Goal: Information Seeking & Learning: Check status

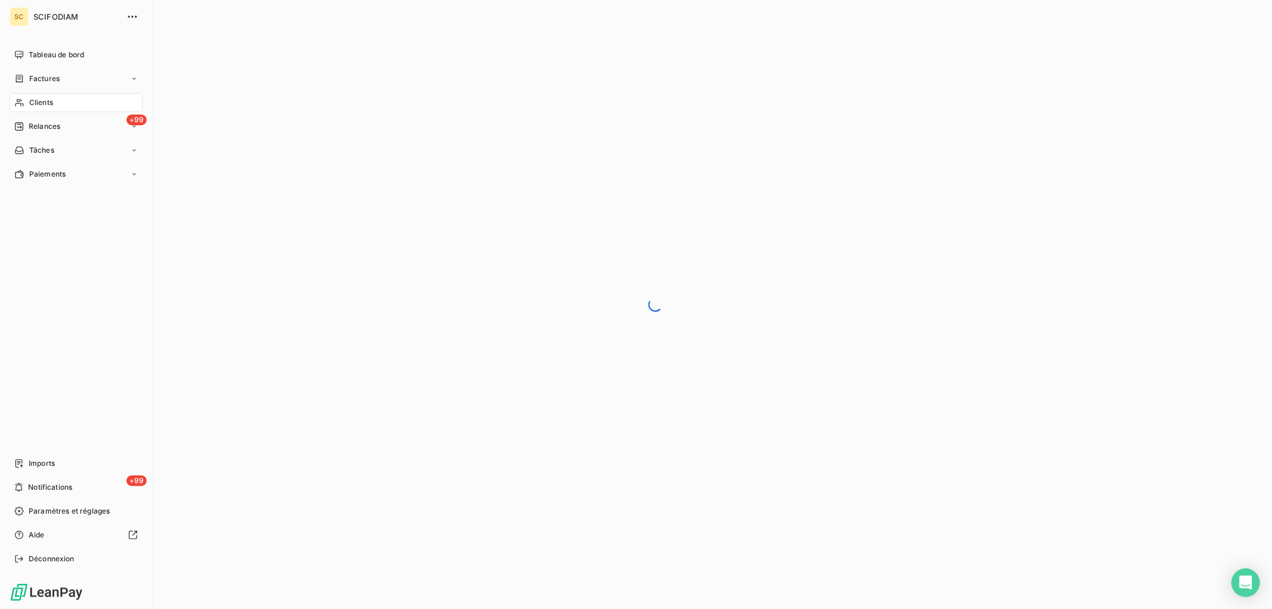
click at [54, 100] on div "Clients" at bounding box center [76, 102] width 133 height 19
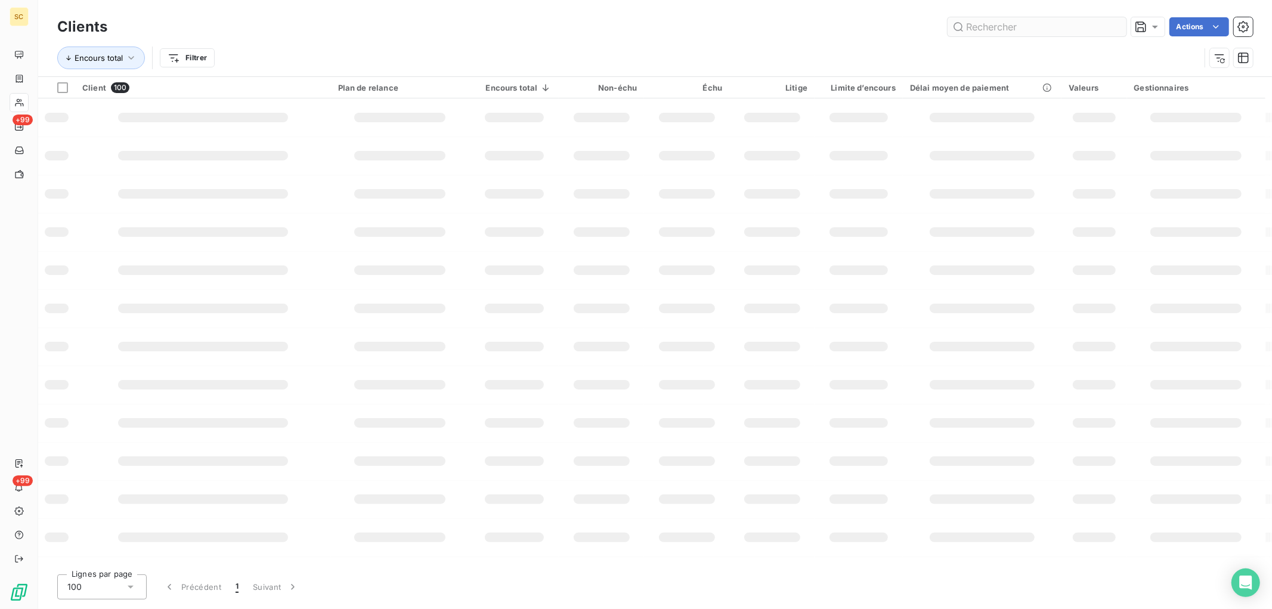
click at [1008, 30] on input "text" at bounding box center [1036, 26] width 179 height 19
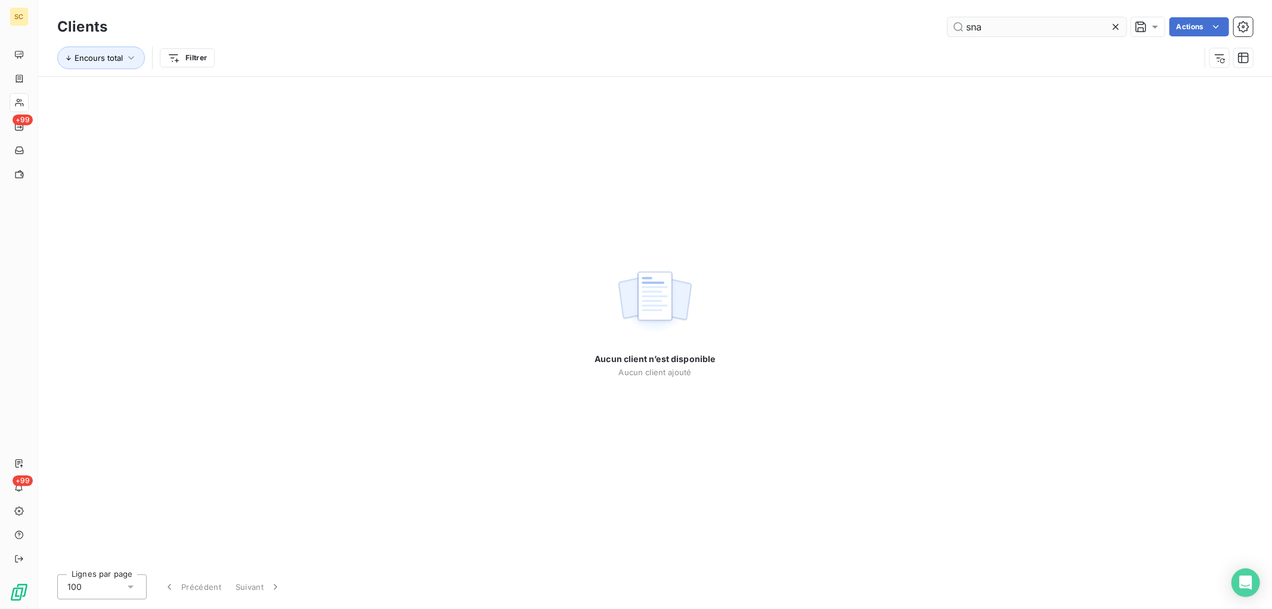
type input "sna"
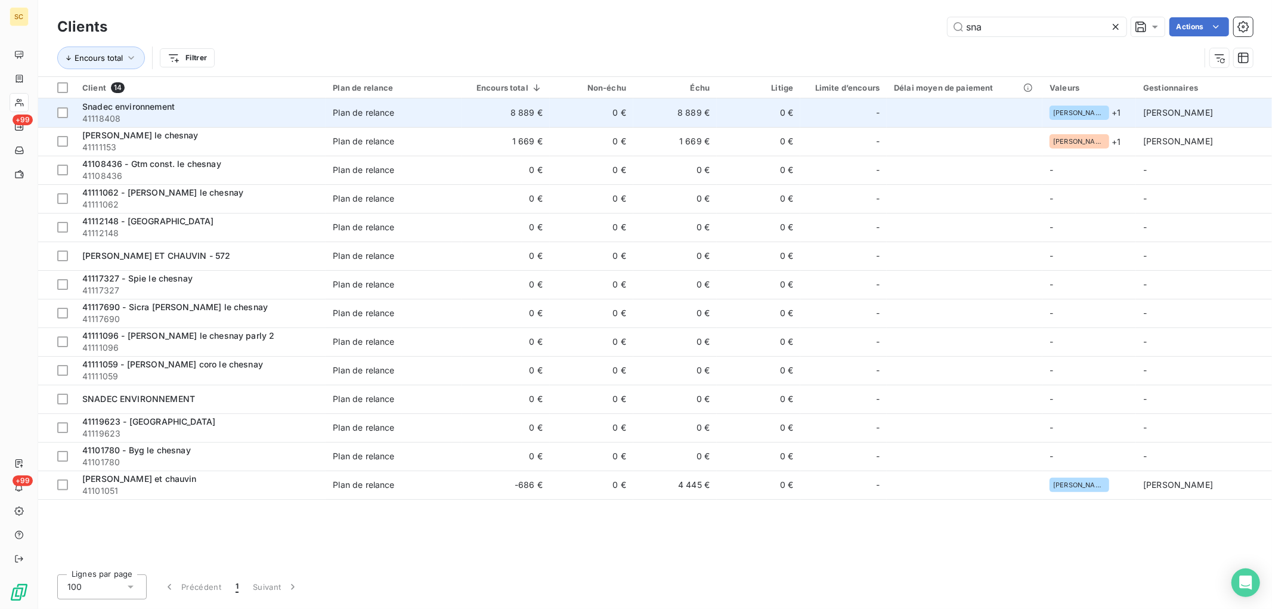
click at [429, 124] on td "Plan de relance" at bounding box center [394, 112] width 136 height 29
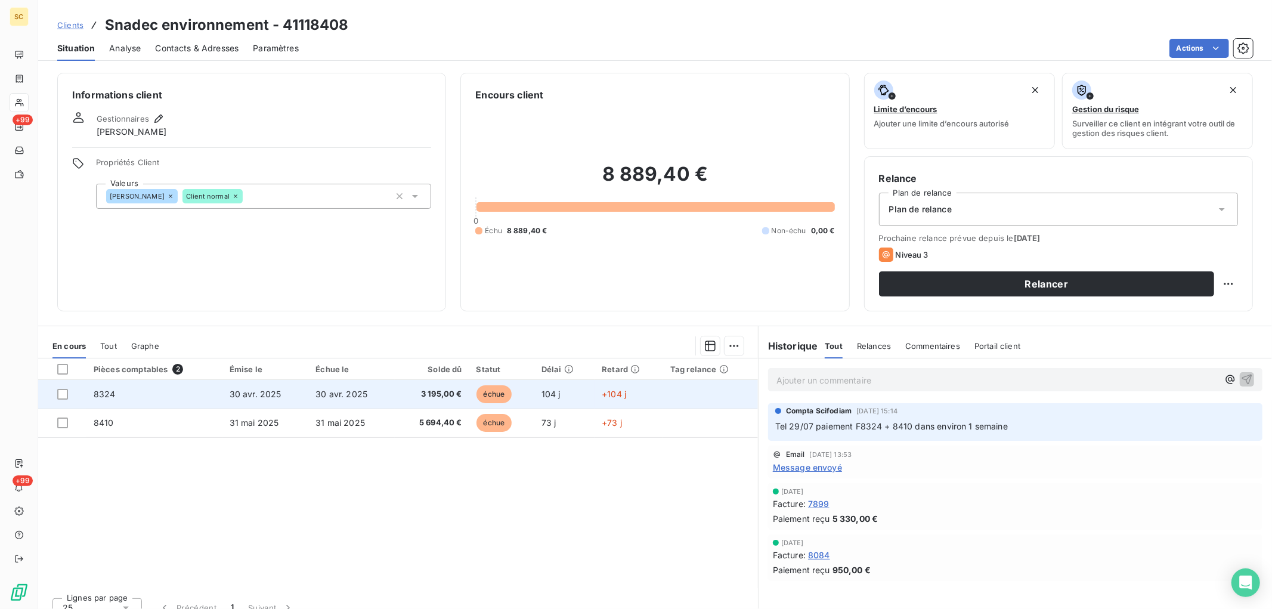
click at [460, 388] on td "3 195,00 €" at bounding box center [432, 394] width 75 height 29
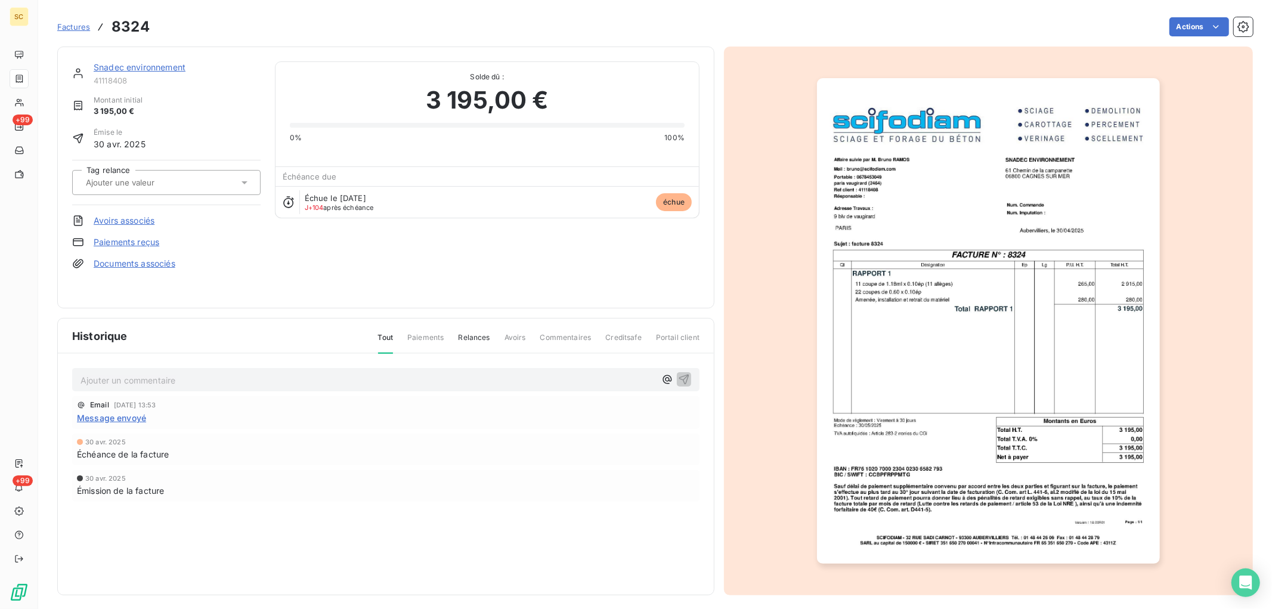
click at [126, 240] on link "Paiements reçus" at bounding box center [127, 242] width 66 height 12
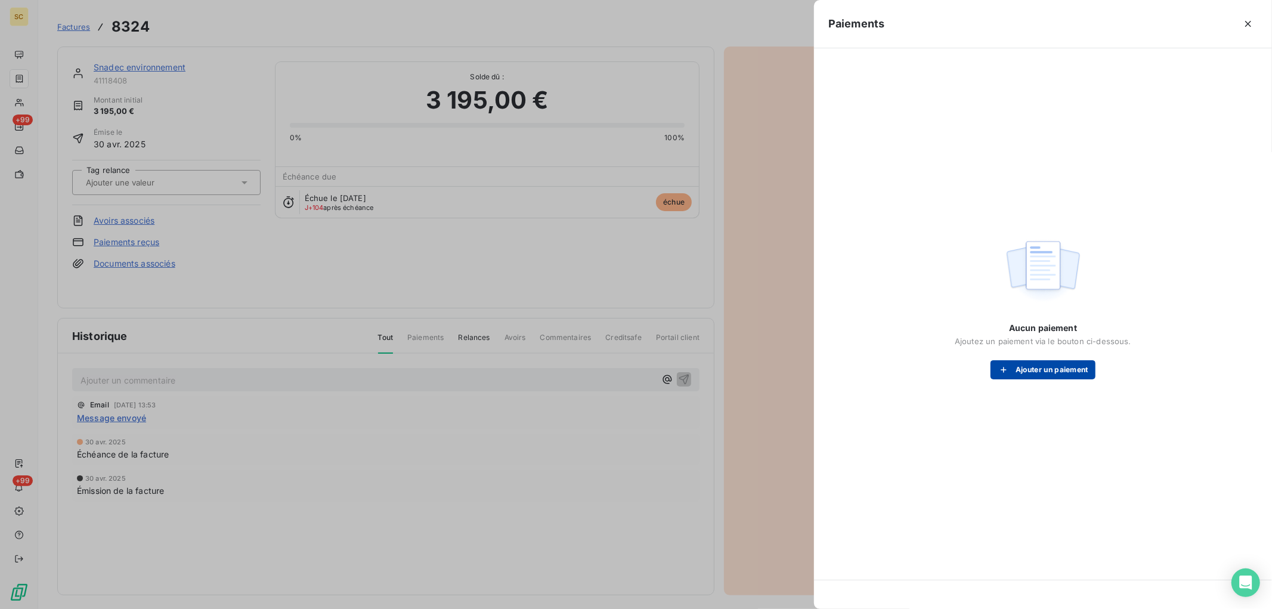
click at [1070, 370] on button "Ajouter un paiement" at bounding box center [1042, 369] width 105 height 19
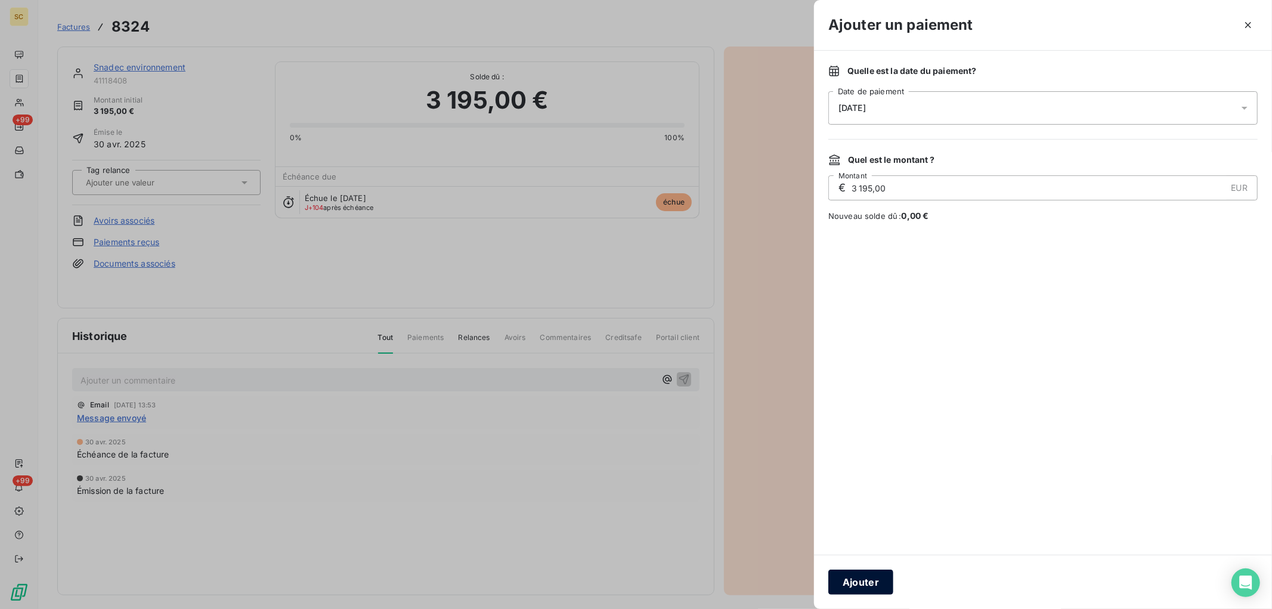
click at [856, 574] on button "Ajouter" at bounding box center [860, 581] width 65 height 25
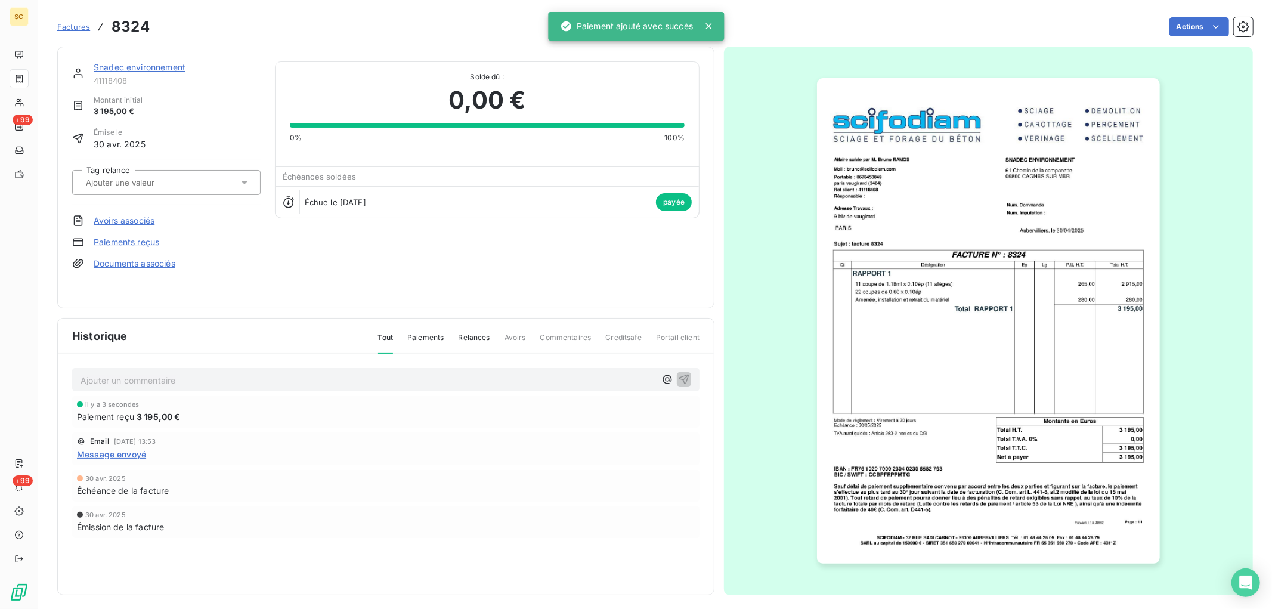
click at [145, 62] on link "Snadec environnement" at bounding box center [140, 67] width 92 height 10
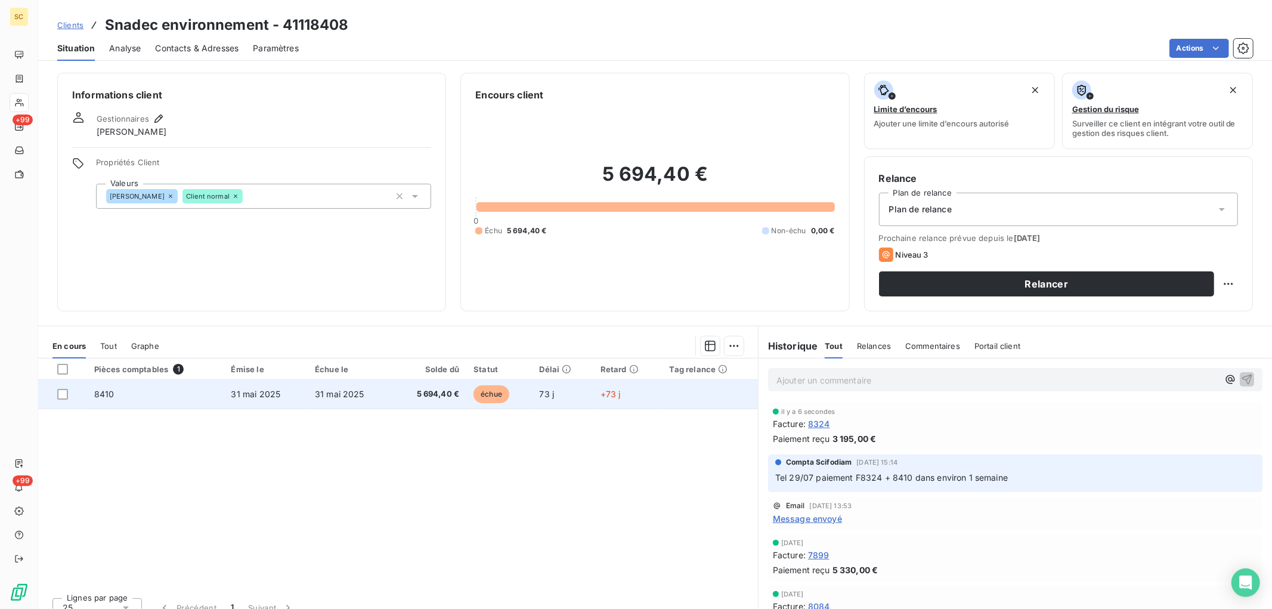
click at [435, 397] on span "5 694,40 €" at bounding box center [428, 394] width 61 height 12
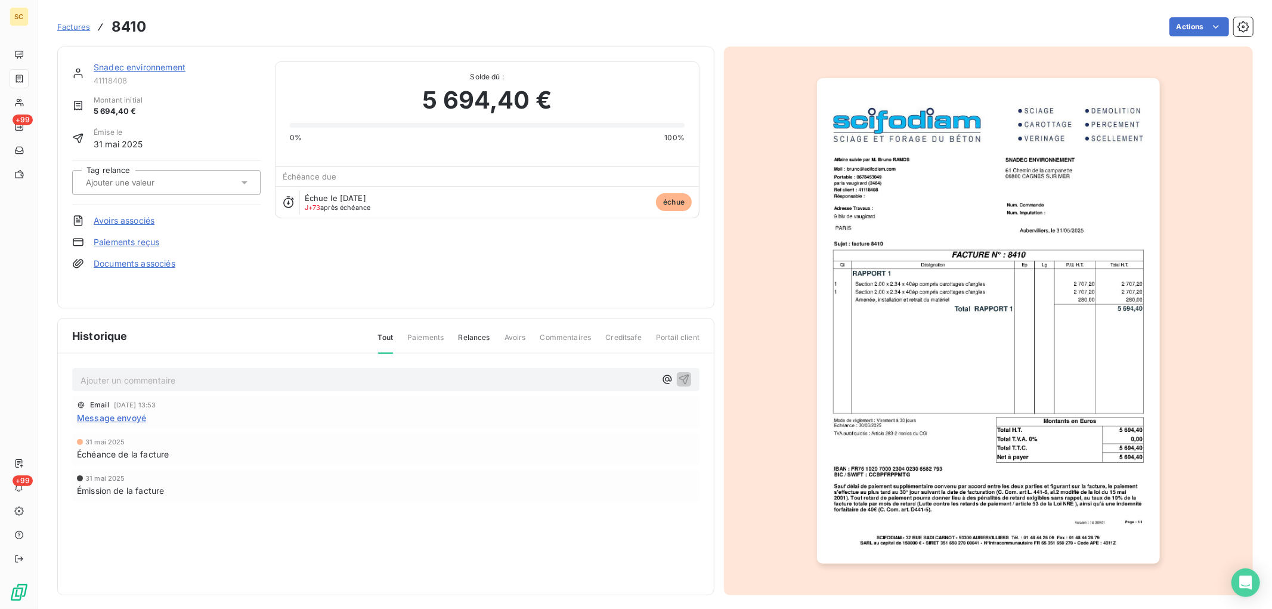
click at [137, 240] on link "Paiements reçus" at bounding box center [127, 242] width 66 height 12
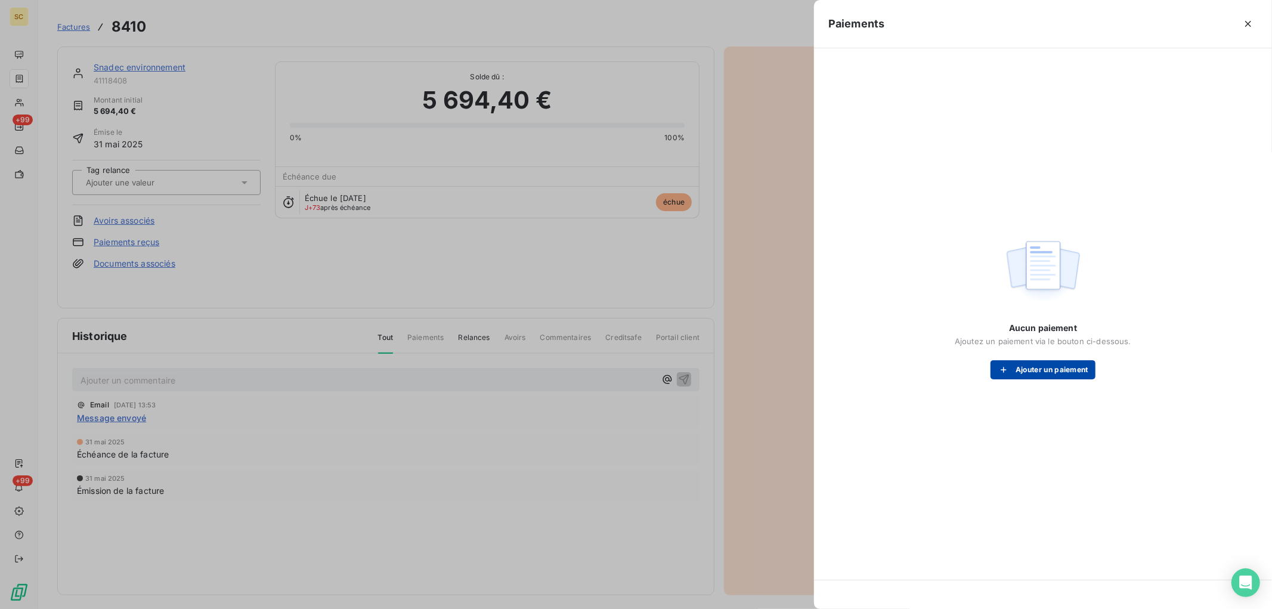
click at [1064, 364] on button "Ajouter un paiement" at bounding box center [1042, 369] width 105 height 19
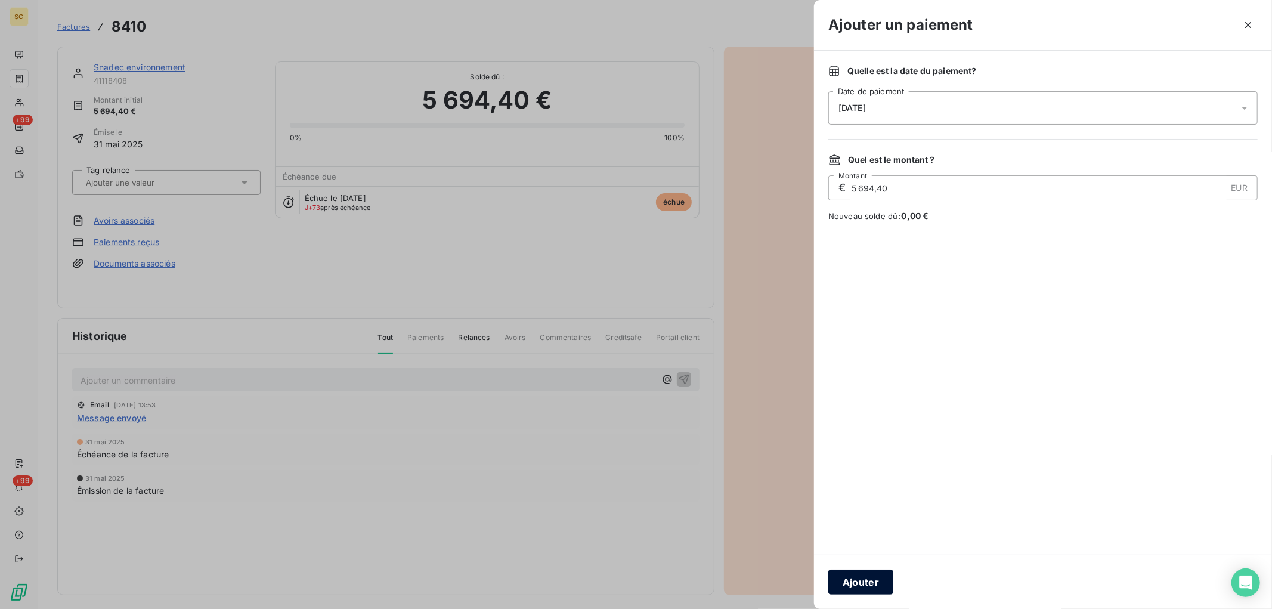
click at [862, 580] on button "Ajouter" at bounding box center [860, 581] width 65 height 25
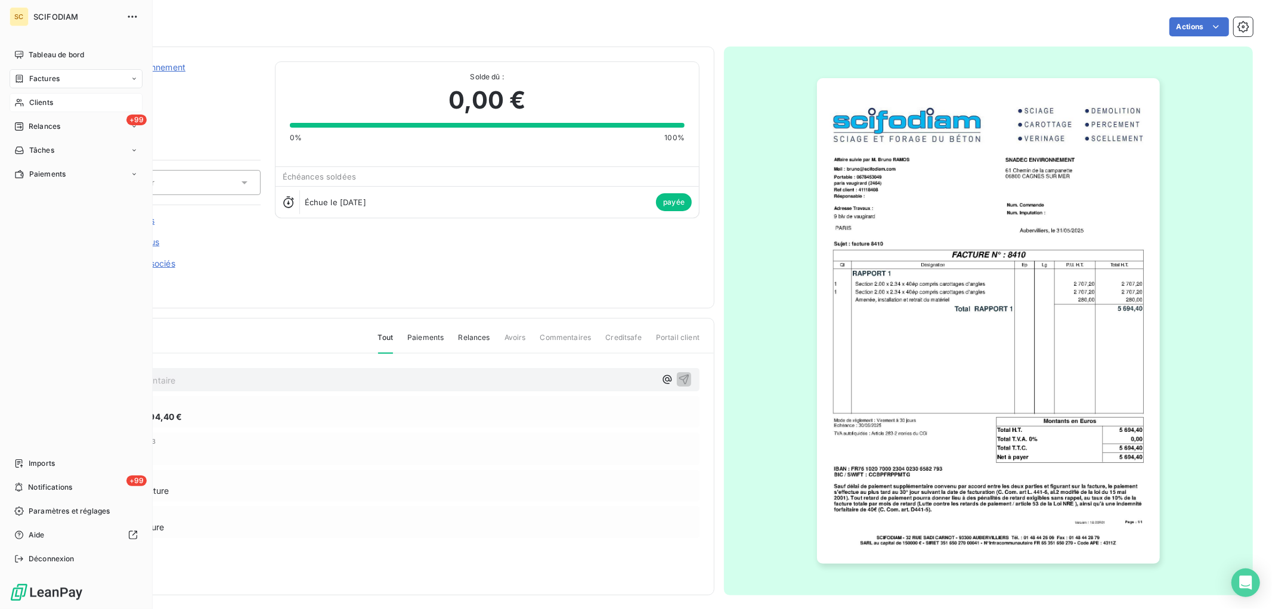
click at [70, 99] on div "Clients" at bounding box center [76, 102] width 133 height 19
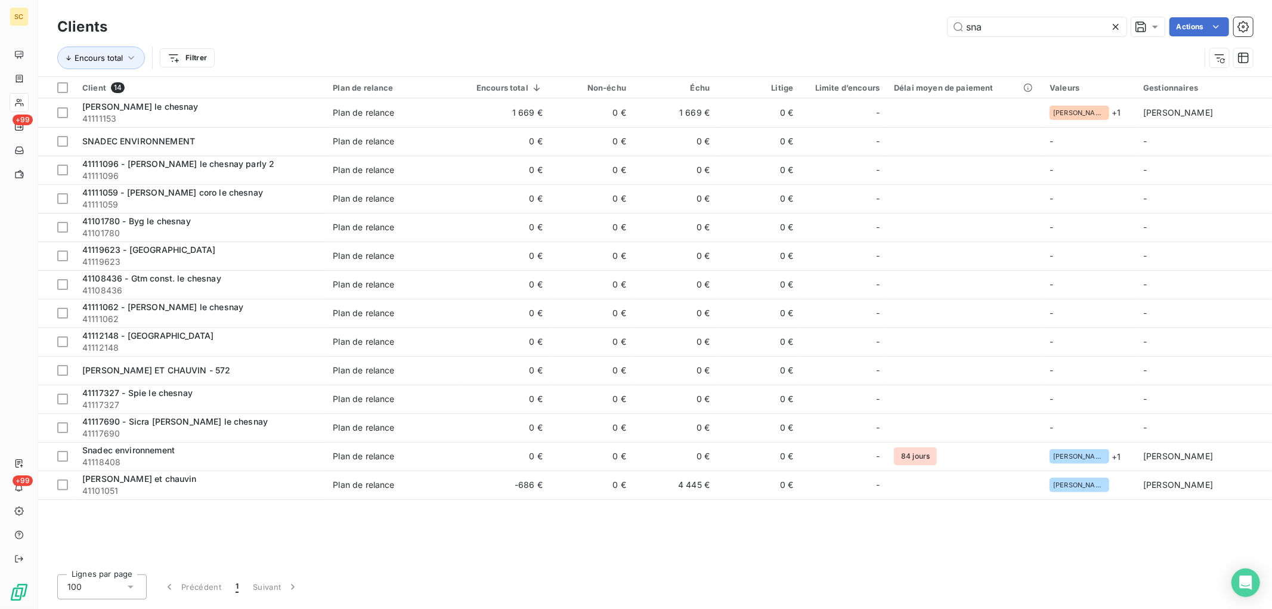
drag, startPoint x: 1066, startPoint y: 23, endPoint x: 761, endPoint y: 27, distance: 304.7
click at [761, 27] on div "sna Actions" at bounding box center [687, 26] width 1131 height 19
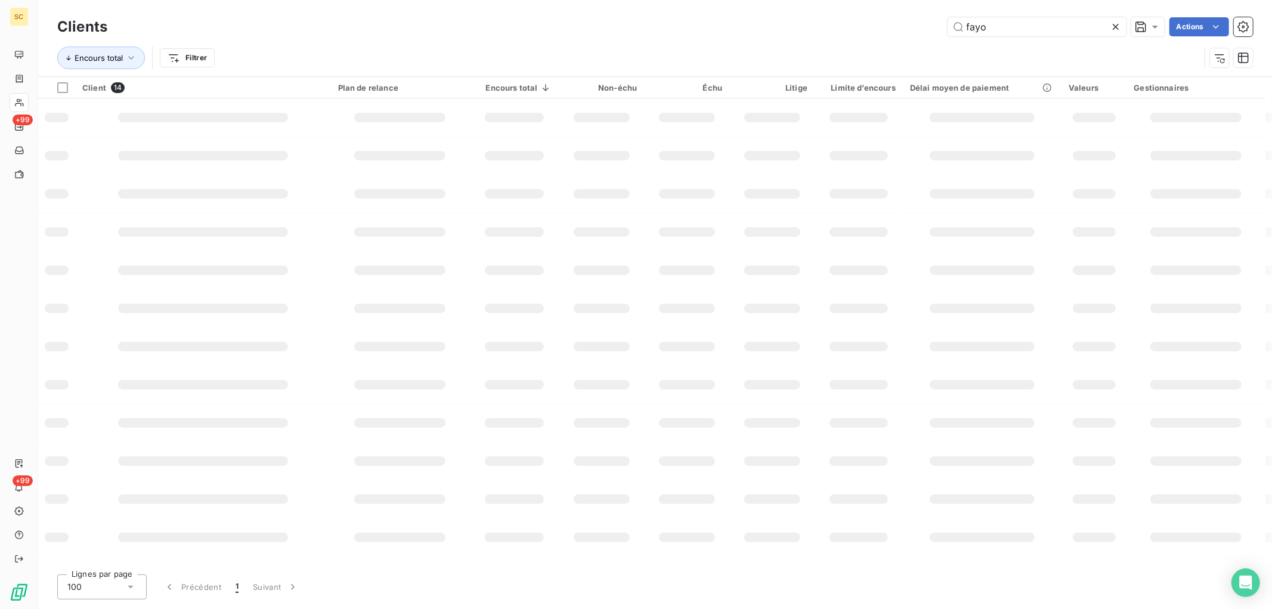
type input "fayo"
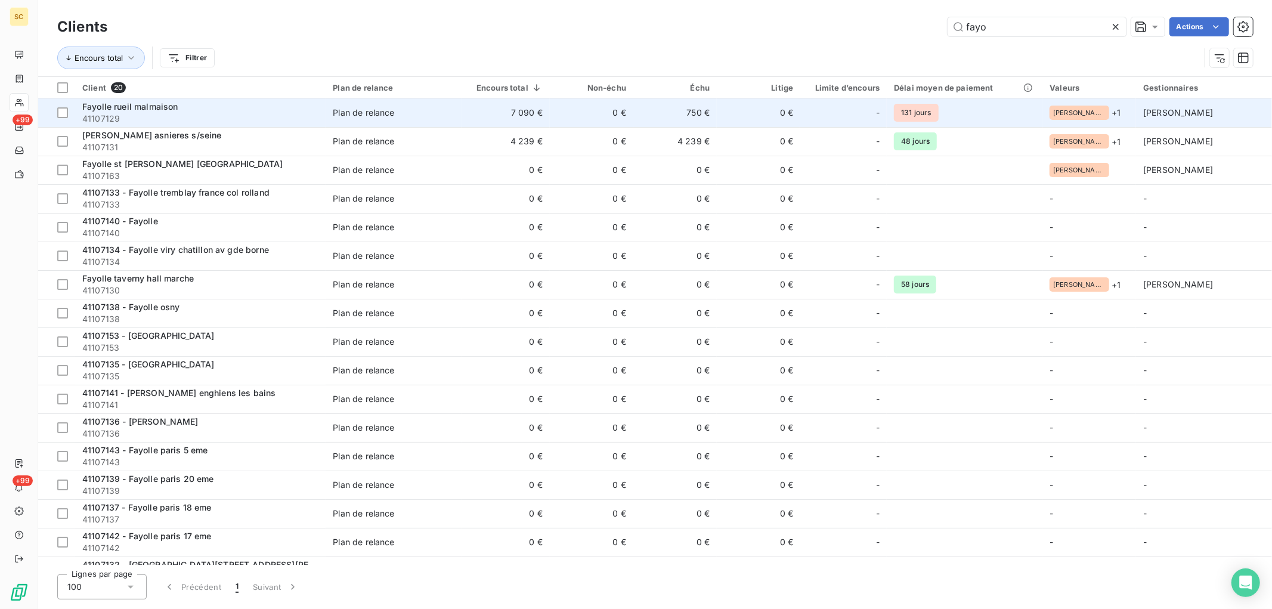
click at [541, 124] on td "7 090 €" at bounding box center [505, 112] width 88 height 29
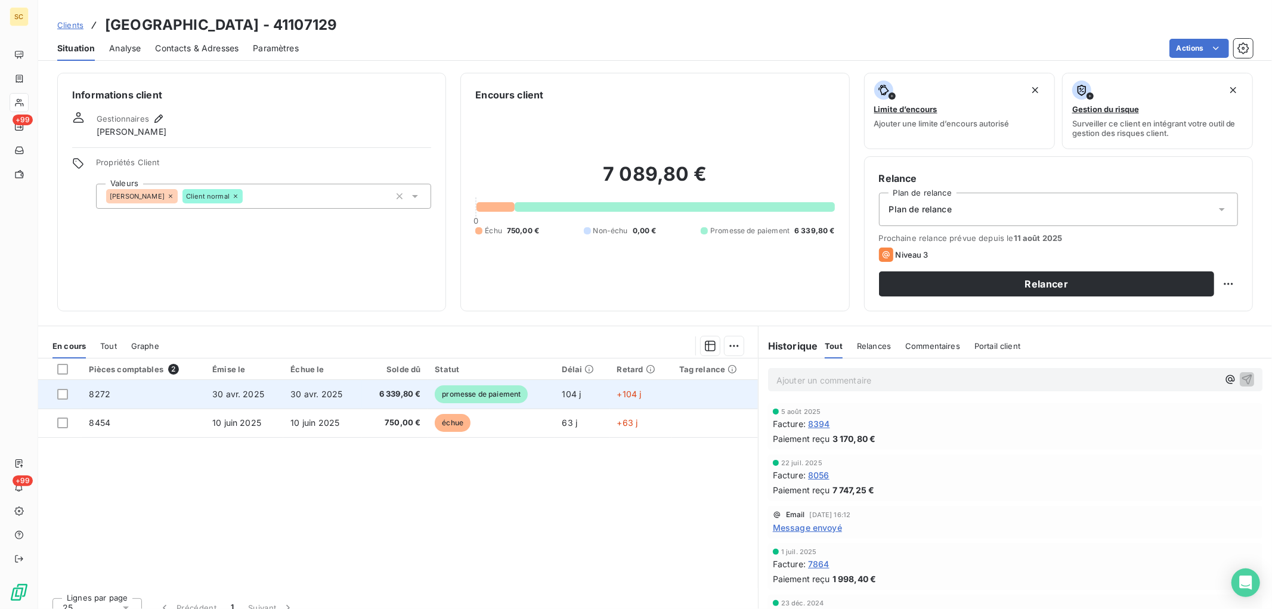
click at [369, 398] on span "6 339,80 €" at bounding box center [395, 394] width 52 height 12
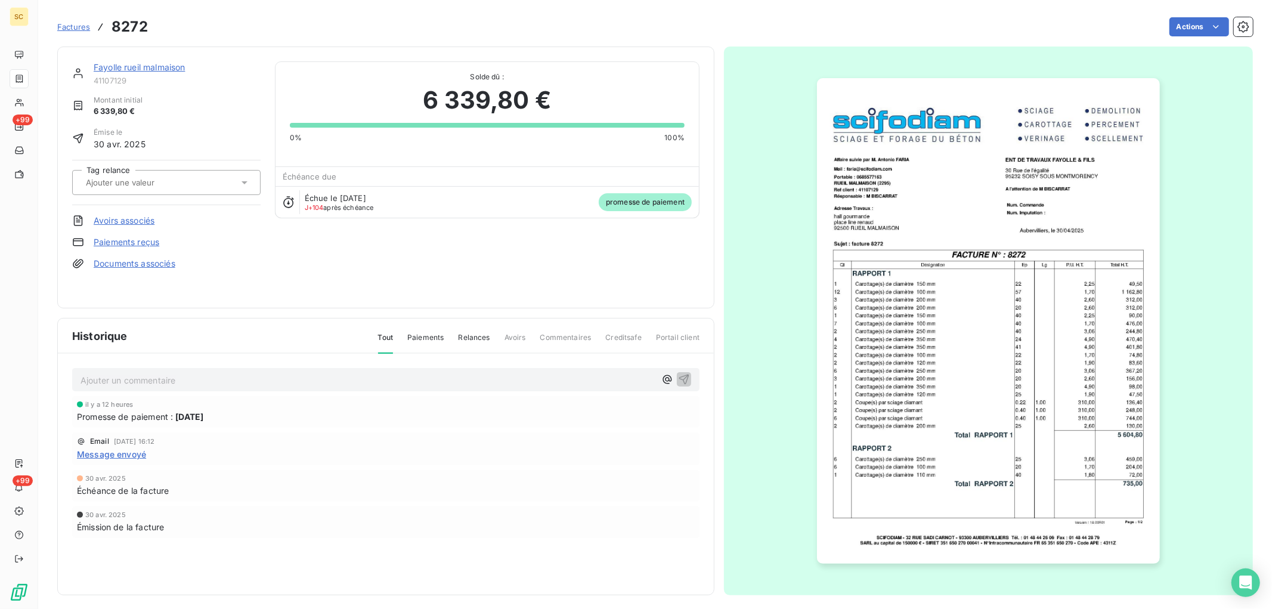
click at [133, 239] on link "Paiements reçus" at bounding box center [127, 242] width 66 height 12
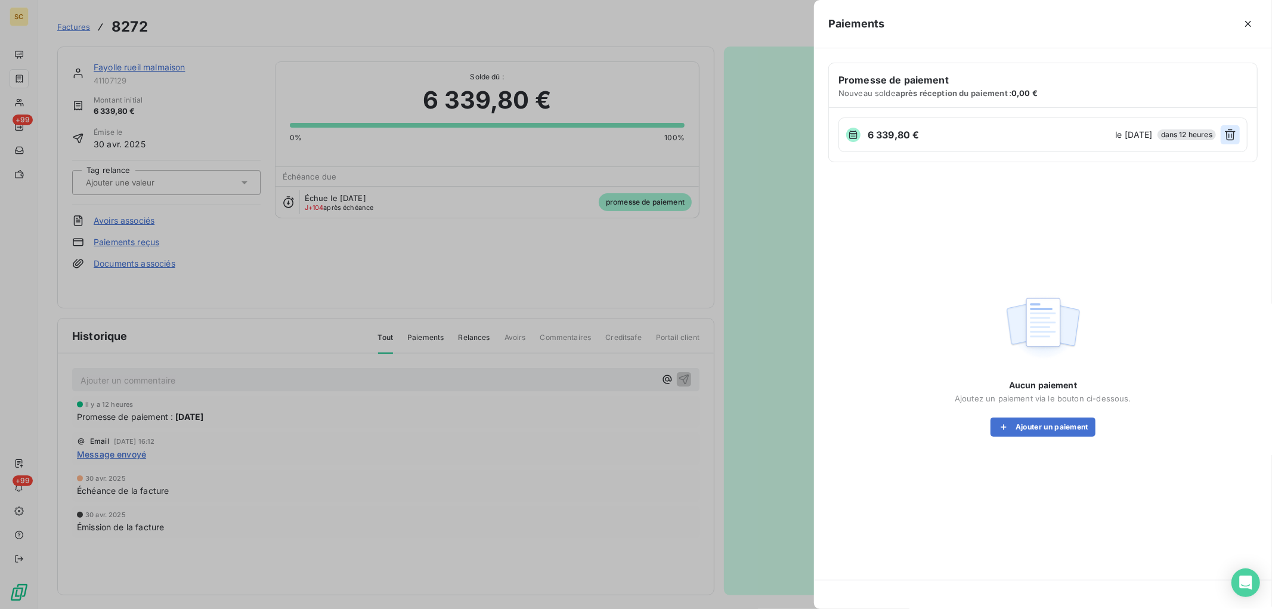
click at [1232, 136] on icon "button" at bounding box center [1230, 135] width 12 height 12
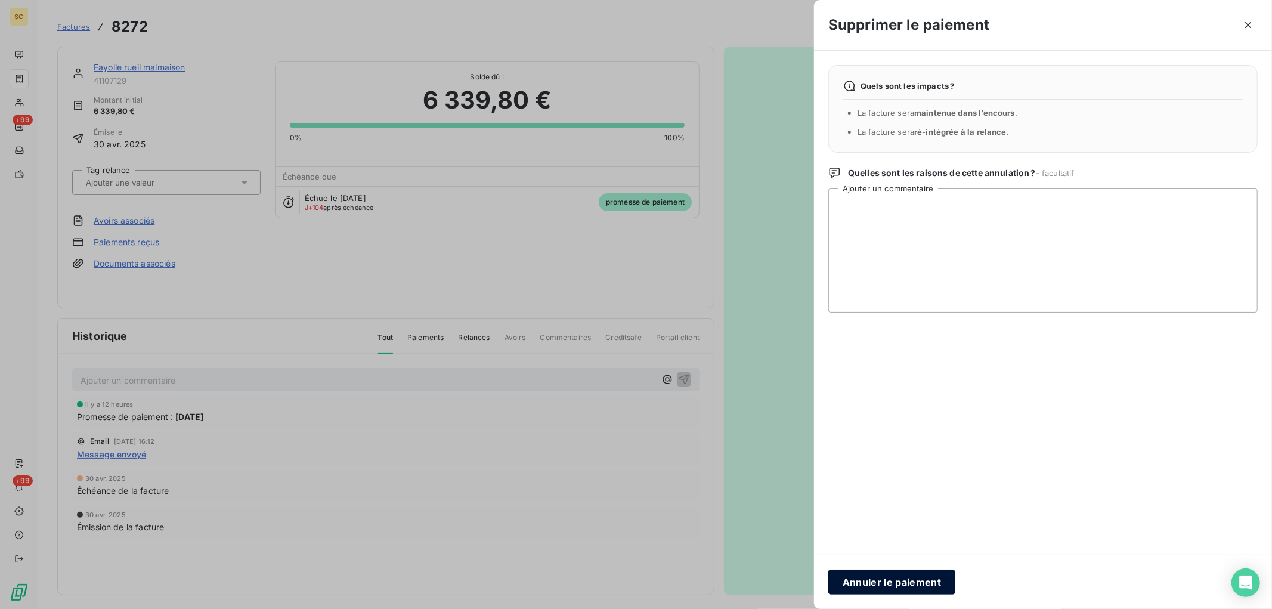
click at [918, 588] on button "Annuler le paiement" at bounding box center [891, 581] width 127 height 25
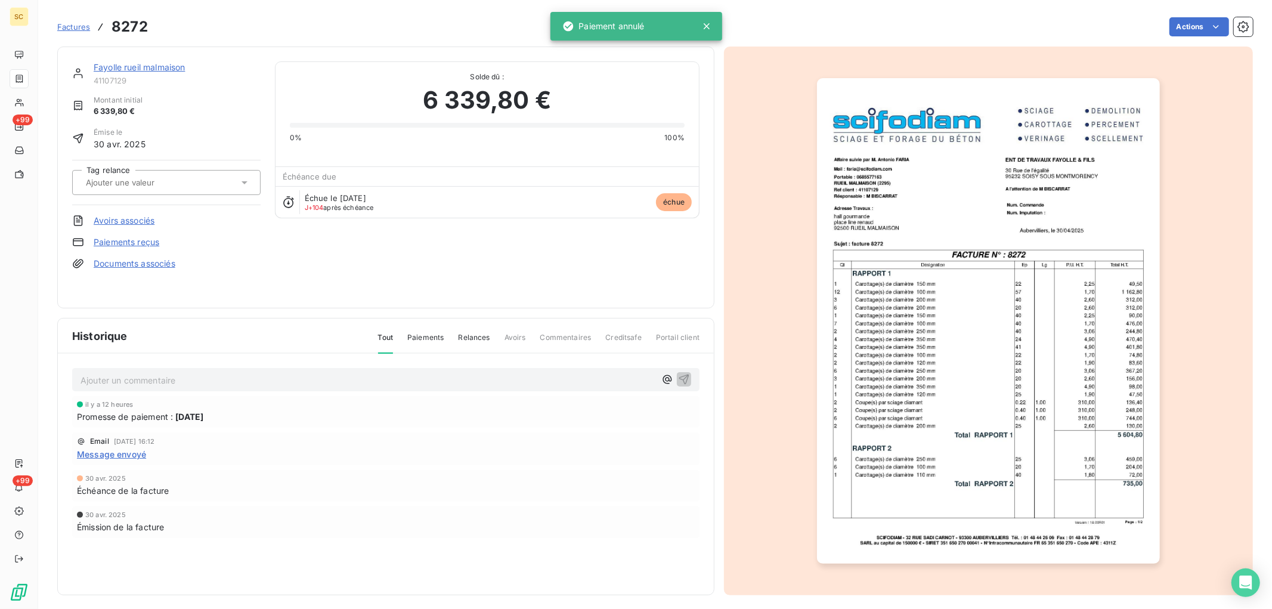
click at [140, 238] on link "Paiements reçus" at bounding box center [127, 242] width 66 height 12
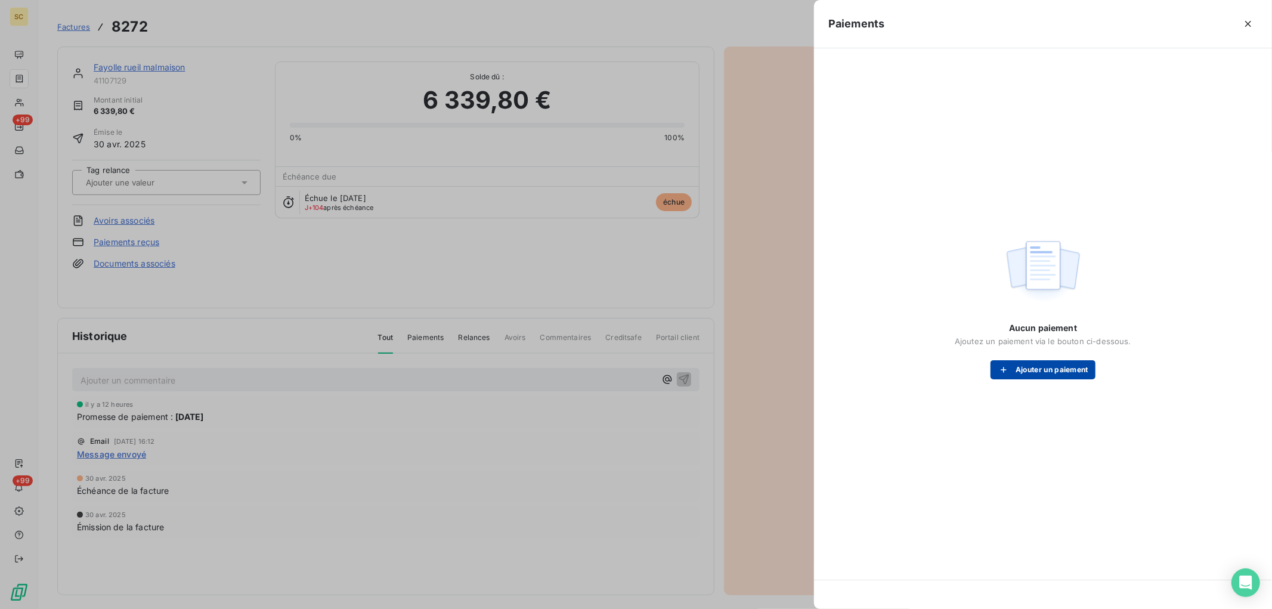
click at [1045, 374] on button "Ajouter un paiement" at bounding box center [1042, 369] width 105 height 19
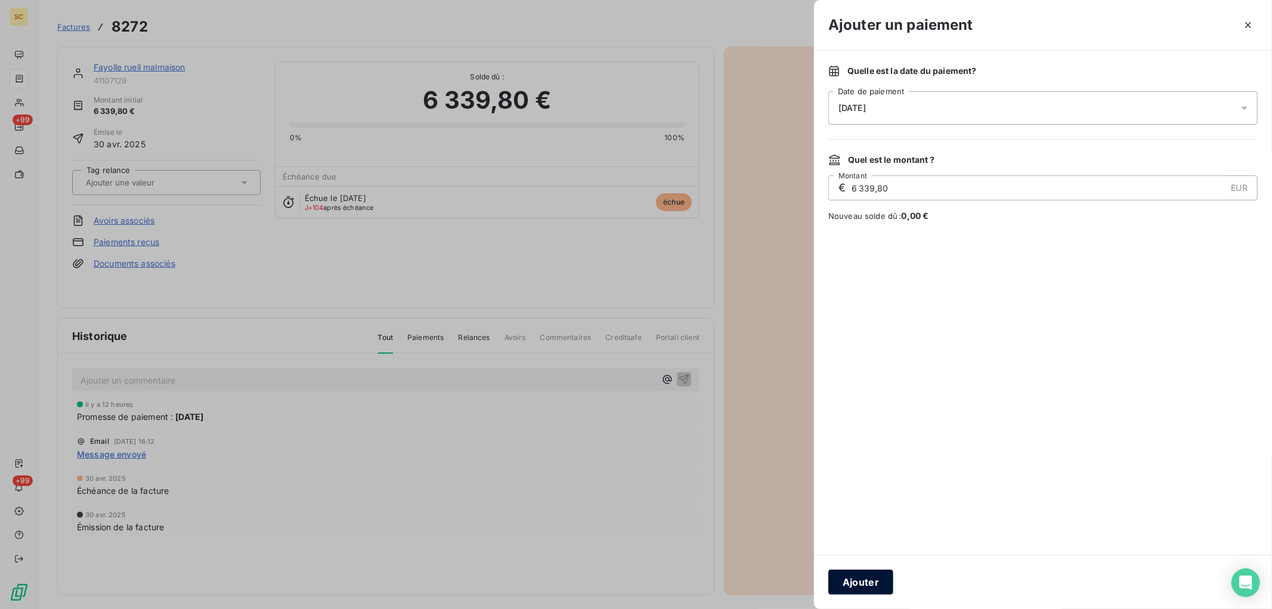
click at [853, 583] on button "Ajouter" at bounding box center [860, 581] width 65 height 25
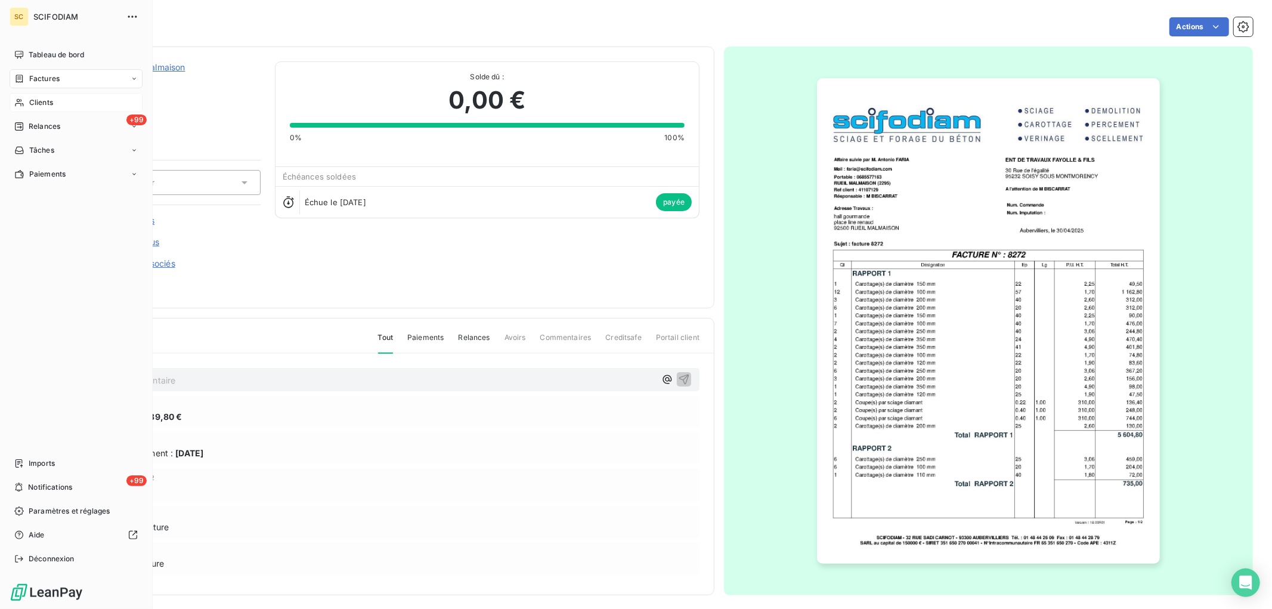
click at [61, 98] on div "Clients" at bounding box center [76, 102] width 133 height 19
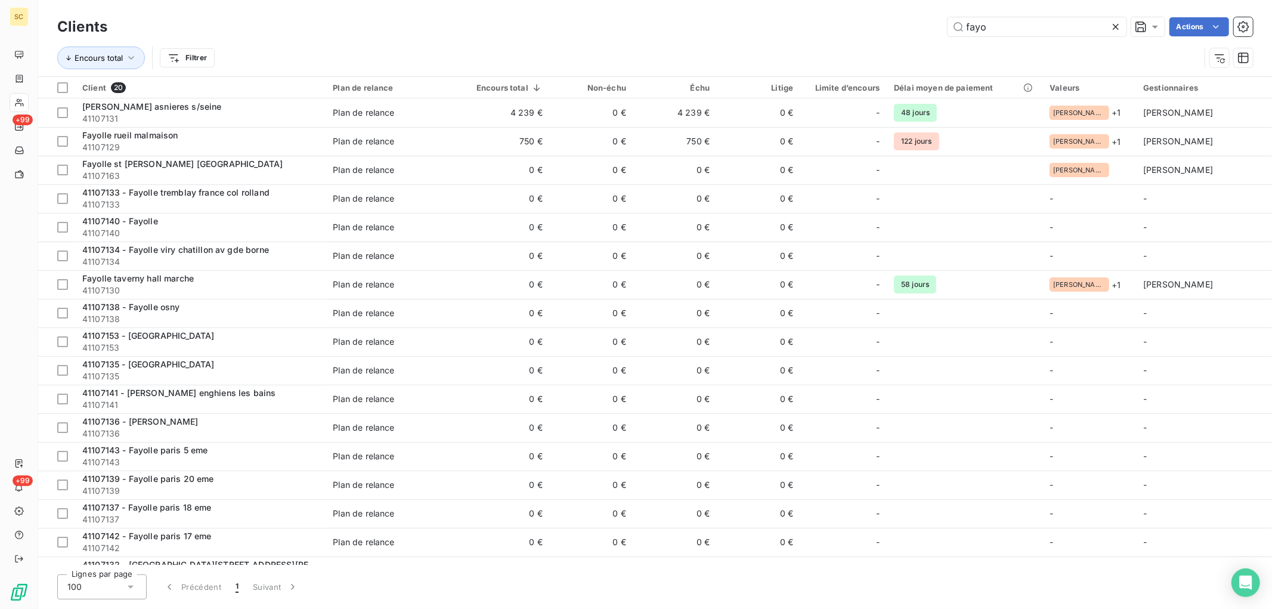
drag, startPoint x: 975, startPoint y: 20, endPoint x: 787, endPoint y: 18, distance: 188.4
click at [787, 18] on div "fayo Actions" at bounding box center [687, 26] width 1131 height 19
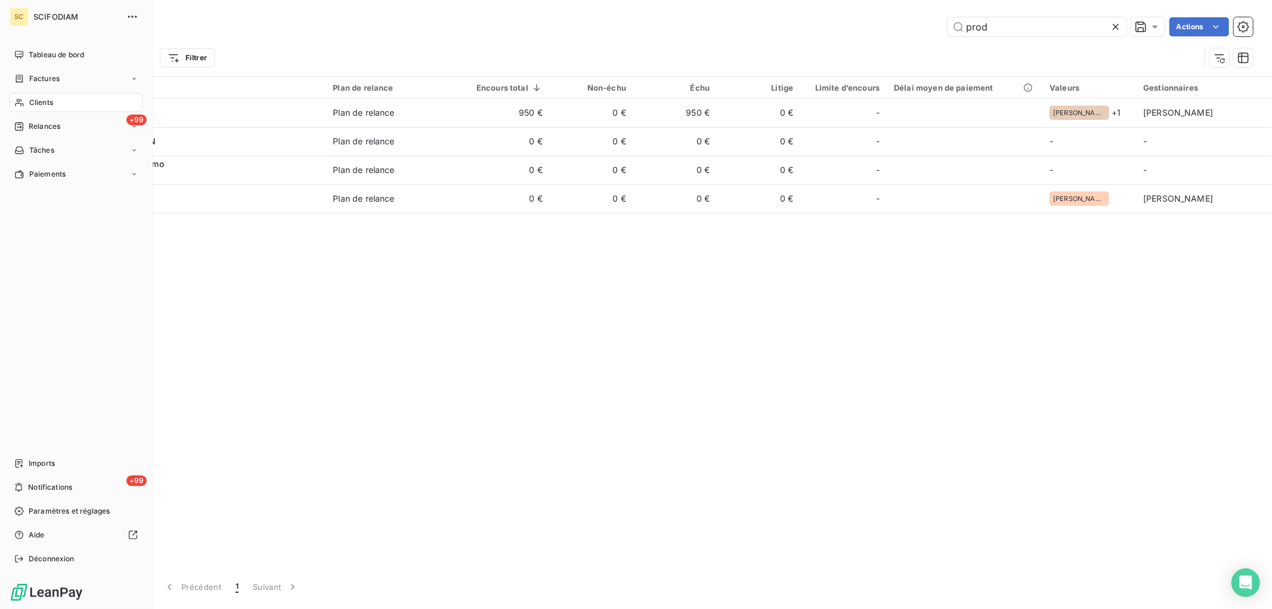
click at [36, 102] on span "Clients" at bounding box center [41, 102] width 24 height 11
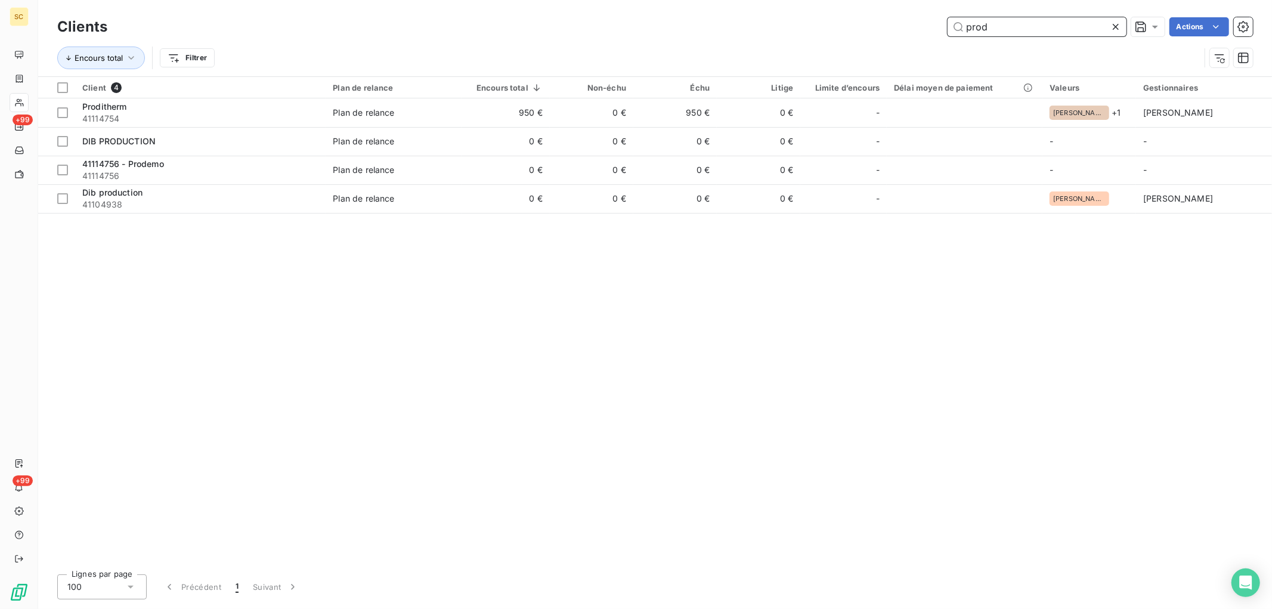
drag, startPoint x: 624, startPoint y: 13, endPoint x: 585, endPoint y: -3, distance: 41.7
click at [585, 0] on html "SC +99 +99 Clients prod Actions Encours total Filtrer Client 4 Plan de relance …" at bounding box center [636, 304] width 1272 height 609
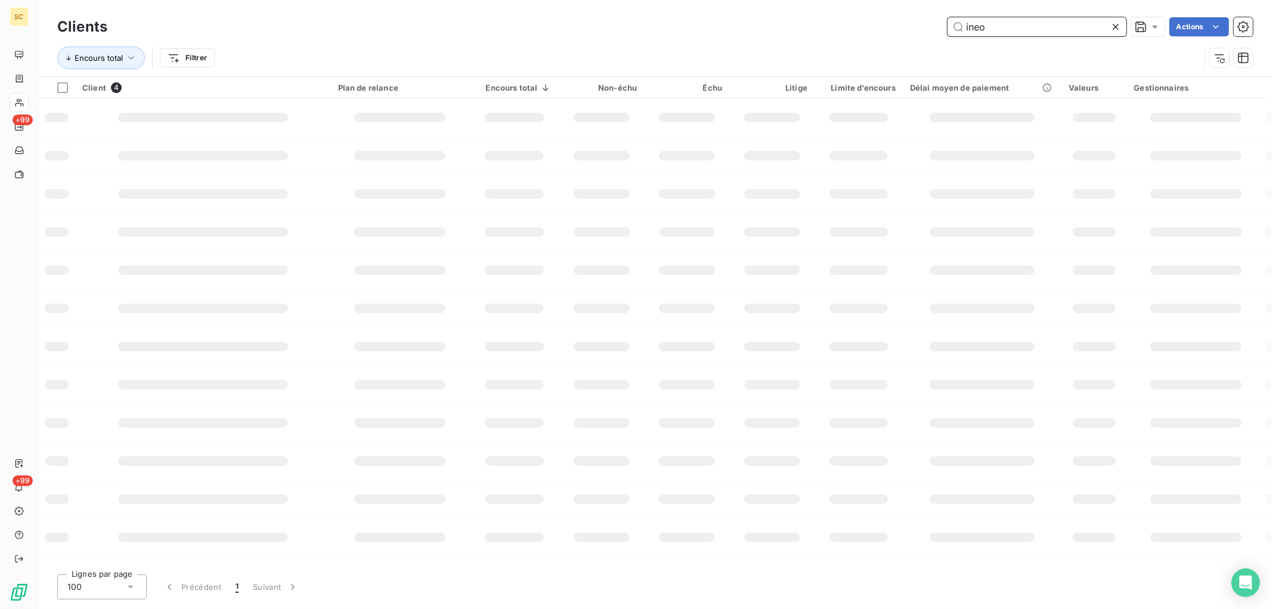
type input "ineo"
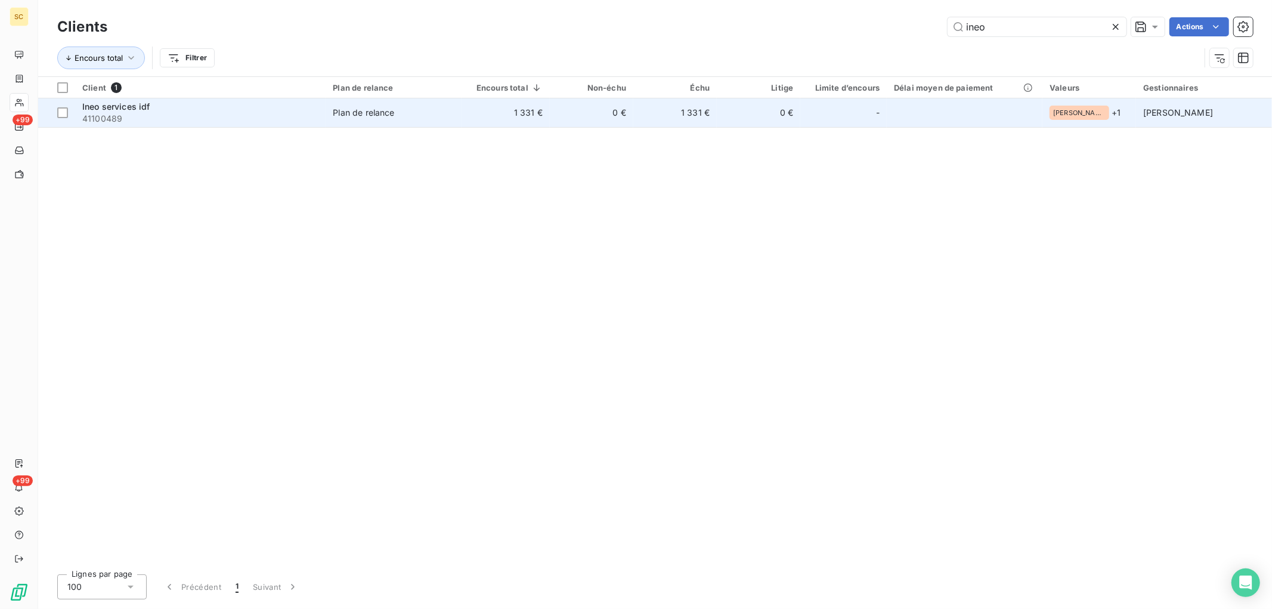
click at [523, 110] on td "1 331 €" at bounding box center [505, 112] width 88 height 29
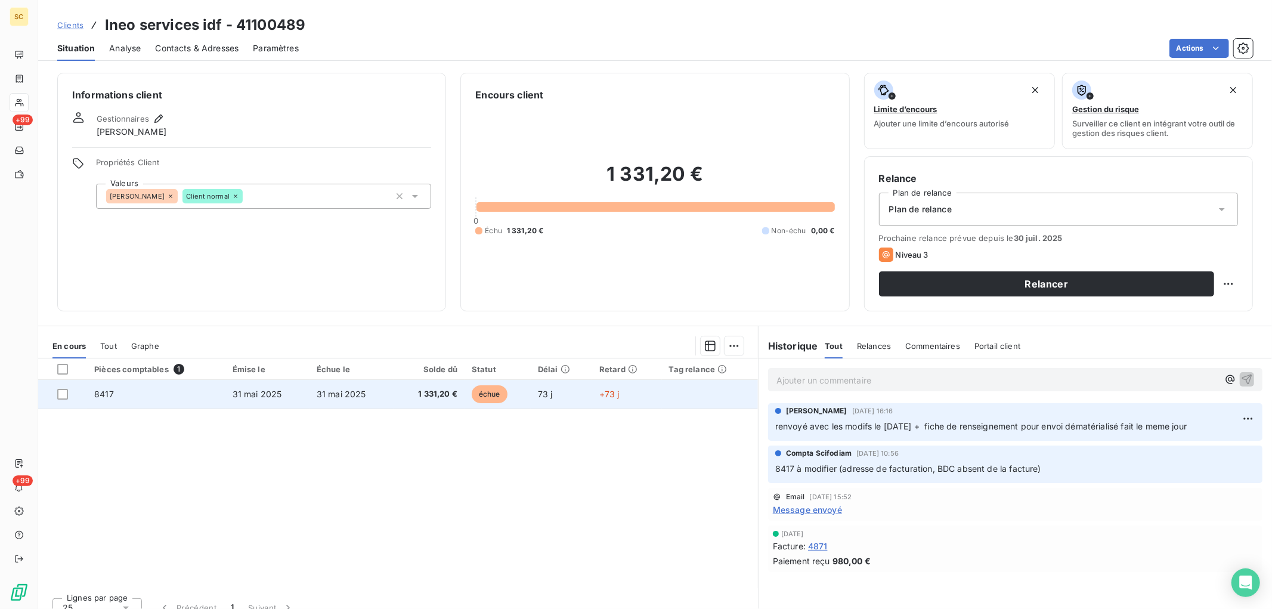
click at [438, 389] on span "1 331,20 €" at bounding box center [429, 394] width 57 height 12
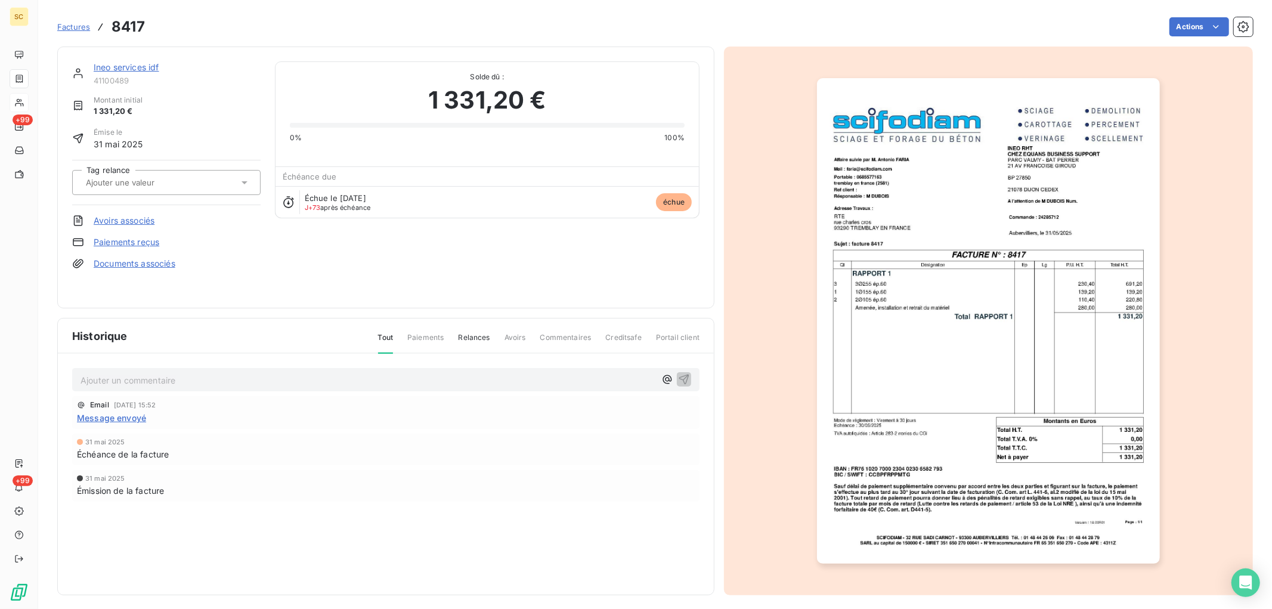
click at [151, 242] on link "Paiements reçus" at bounding box center [127, 242] width 66 height 12
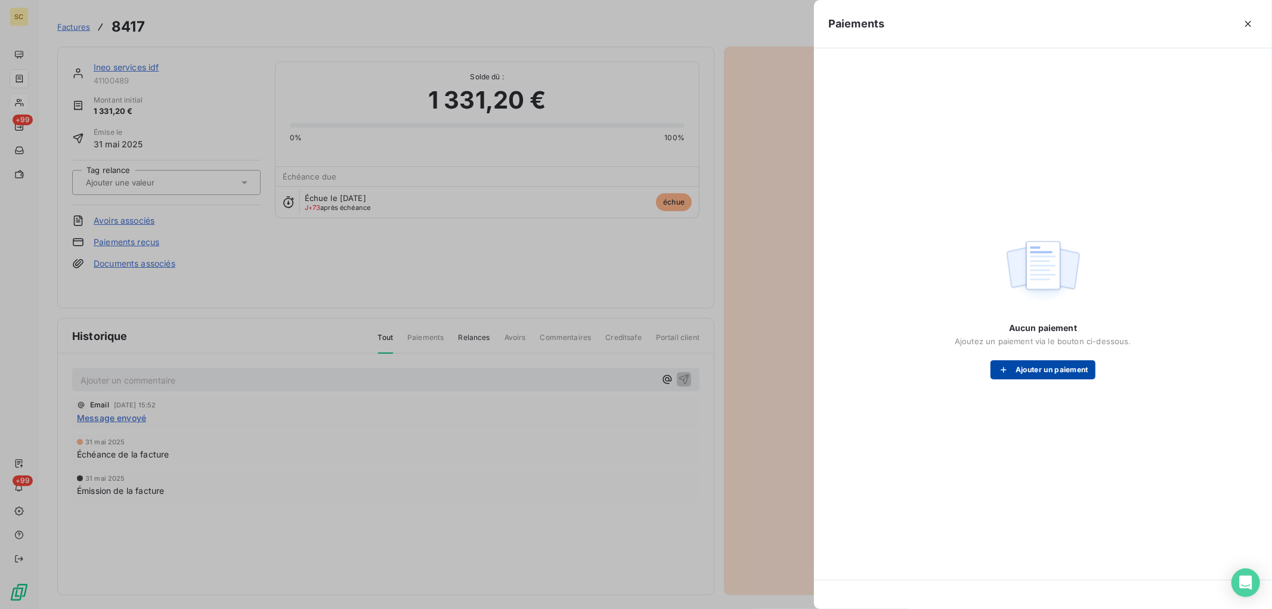
click at [1055, 368] on button "Ajouter un paiement" at bounding box center [1042, 369] width 105 height 19
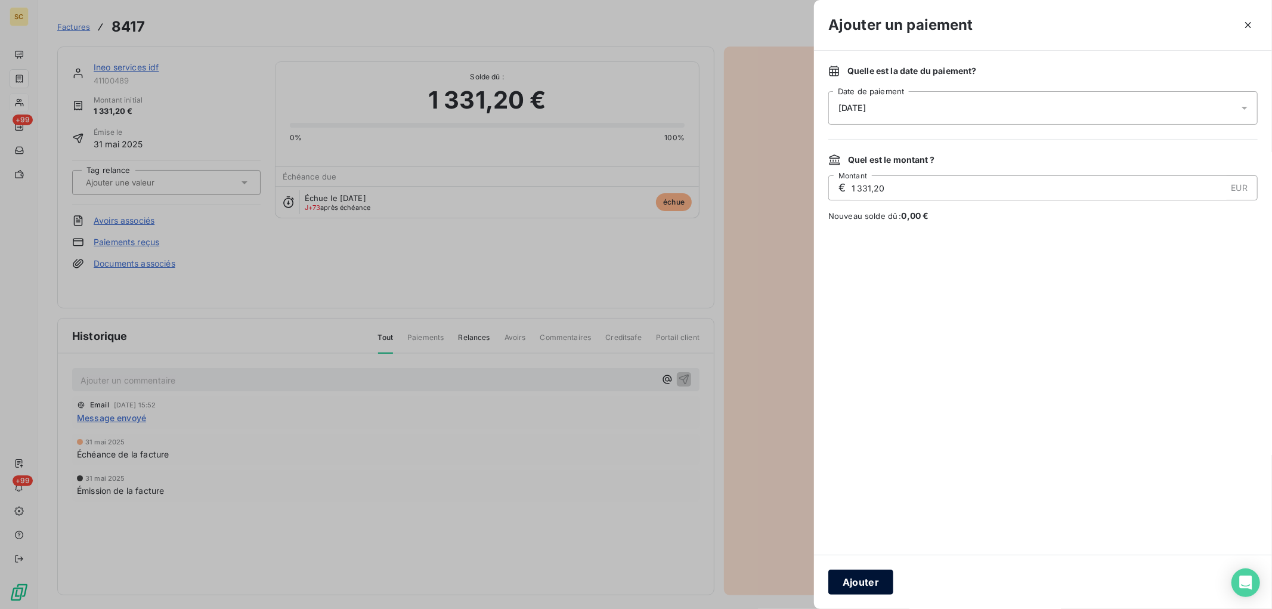
click at [888, 583] on button "Ajouter" at bounding box center [860, 581] width 65 height 25
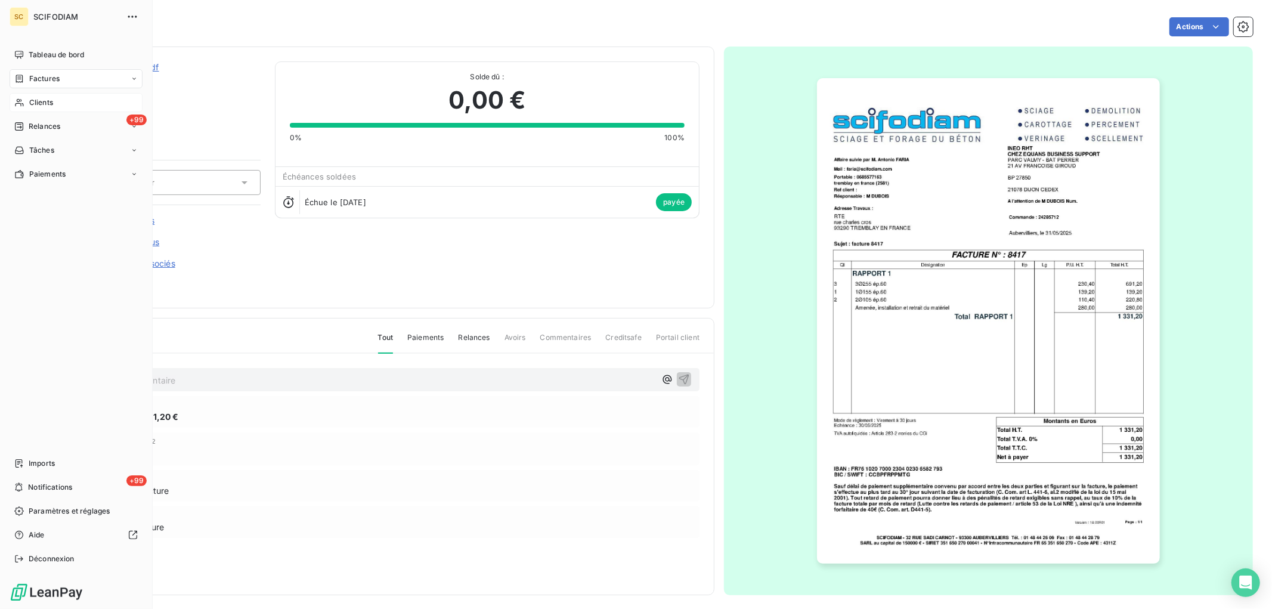
click at [58, 99] on div "Clients" at bounding box center [76, 102] width 133 height 19
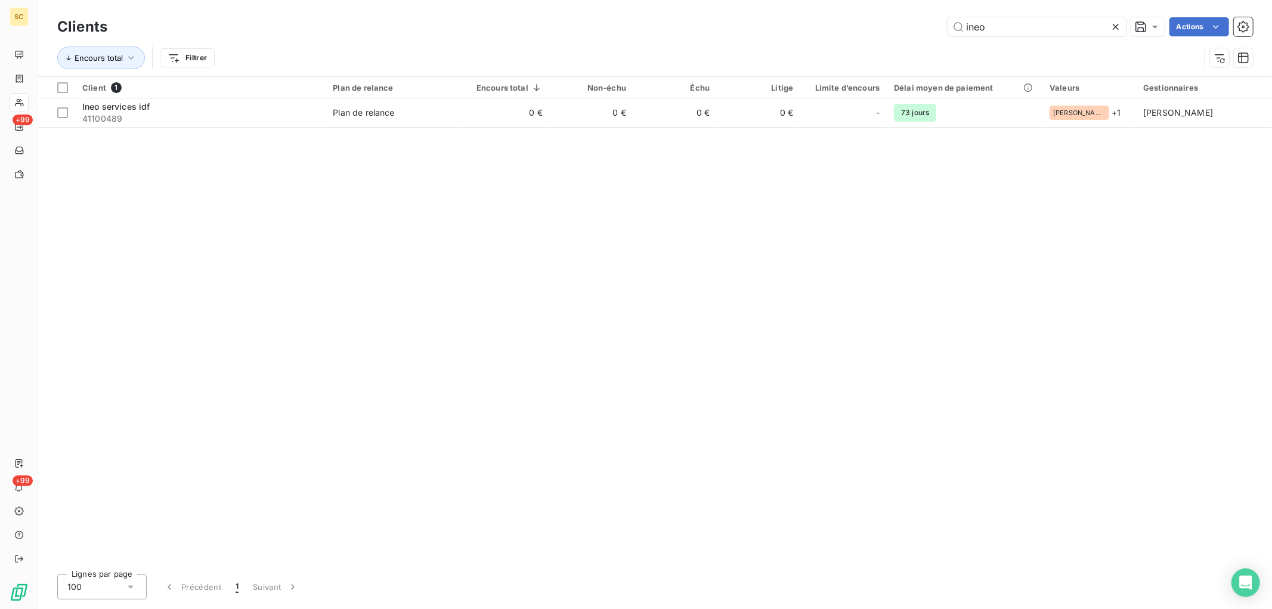
drag, startPoint x: 995, startPoint y: 30, endPoint x: 871, endPoint y: 26, distance: 124.1
click at [871, 26] on div "ineo Actions" at bounding box center [687, 26] width 1131 height 19
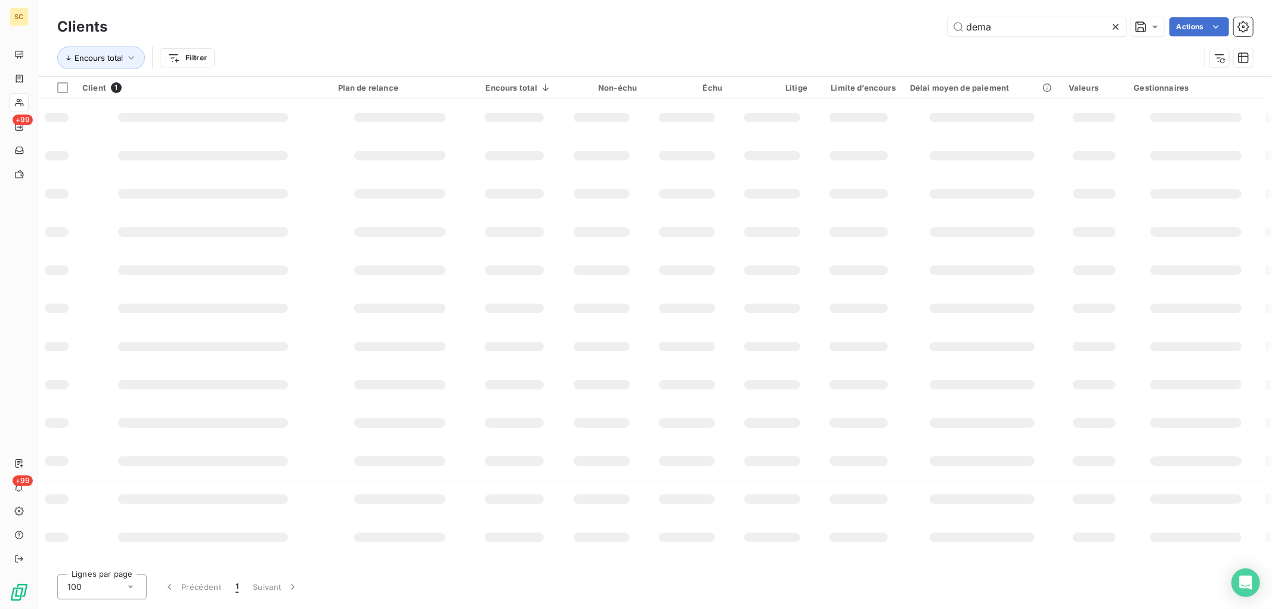
type input "dema"
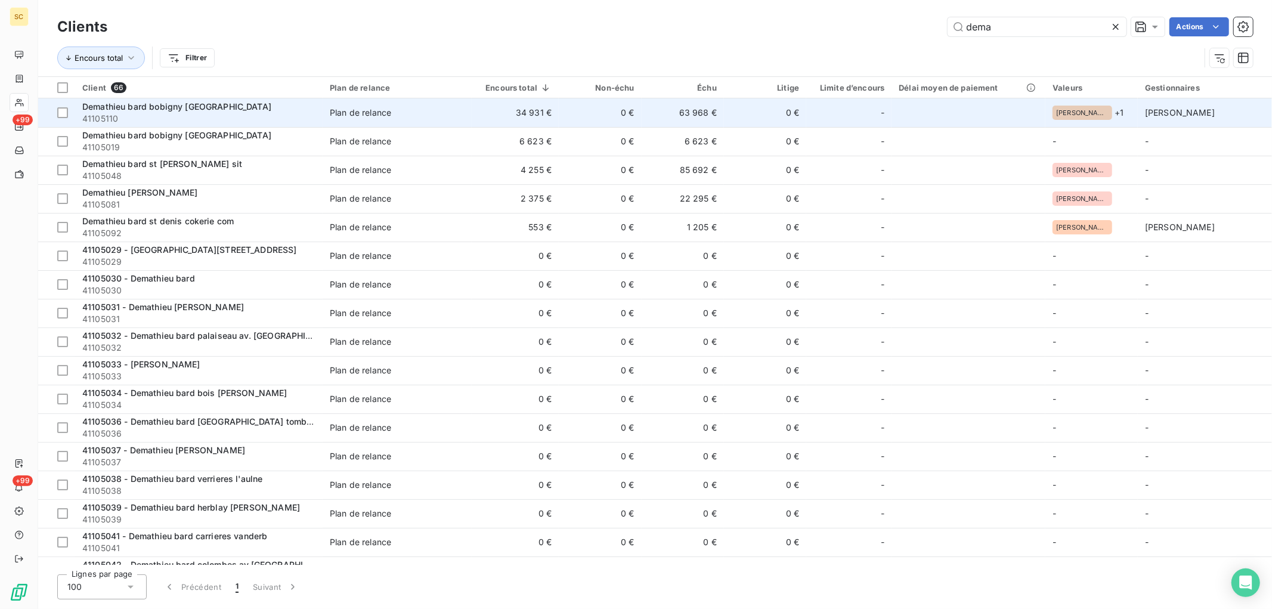
click at [505, 111] on td "34 931 €" at bounding box center [515, 112] width 87 height 29
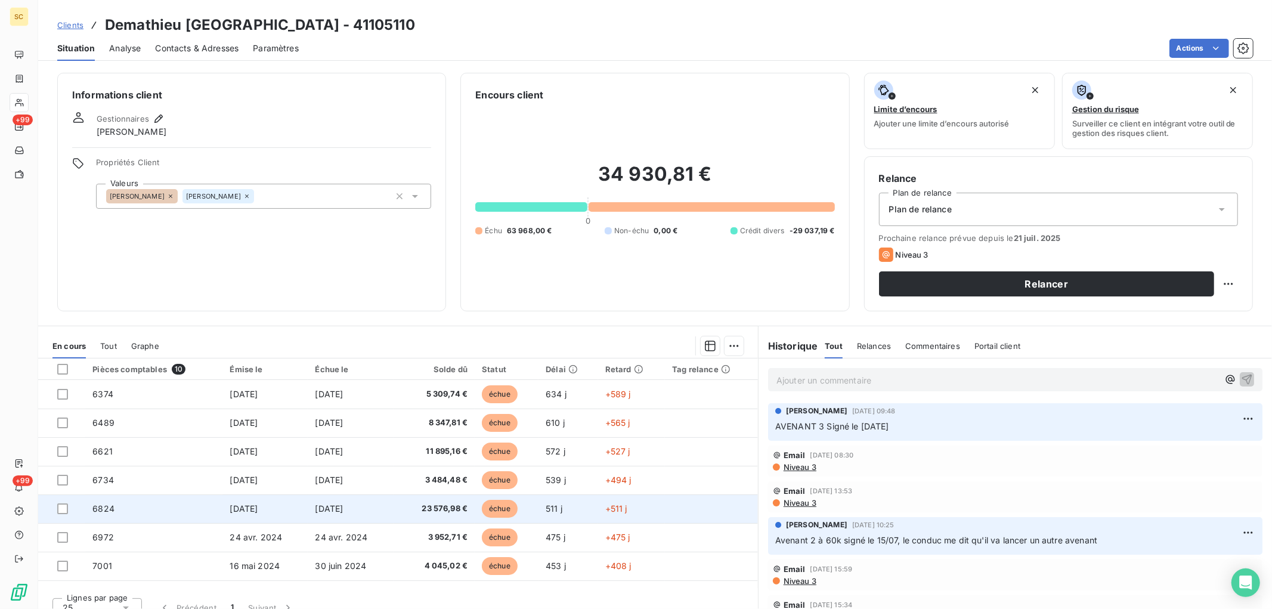
scroll to position [78, 0]
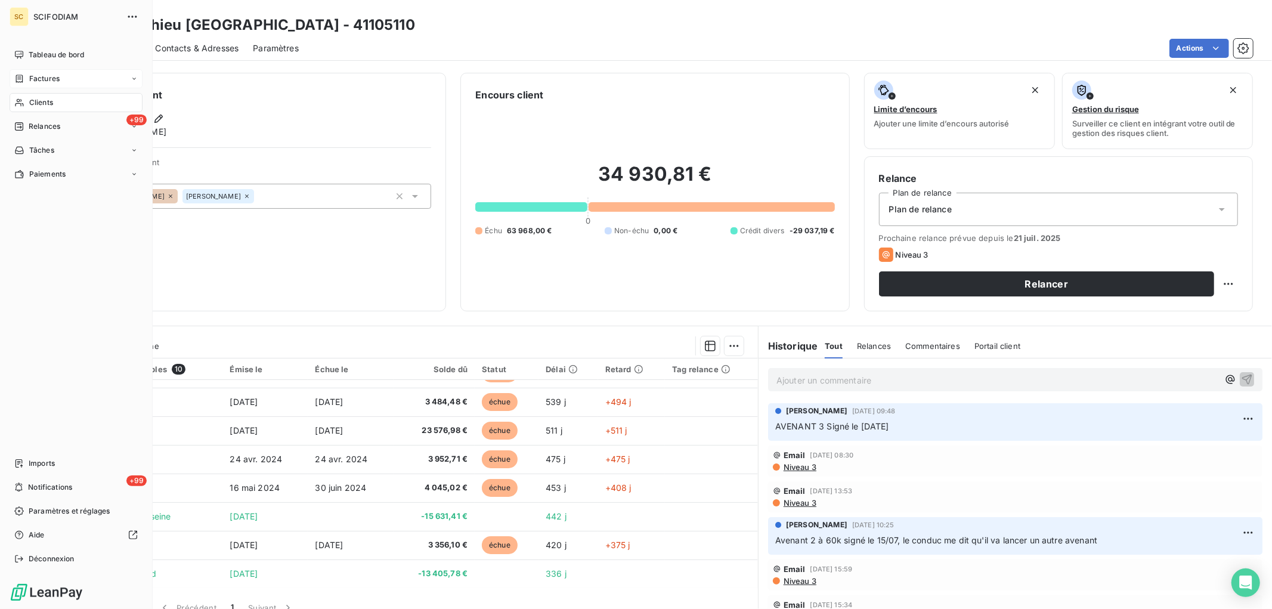
click at [30, 82] on span "Factures" at bounding box center [44, 78] width 30 height 11
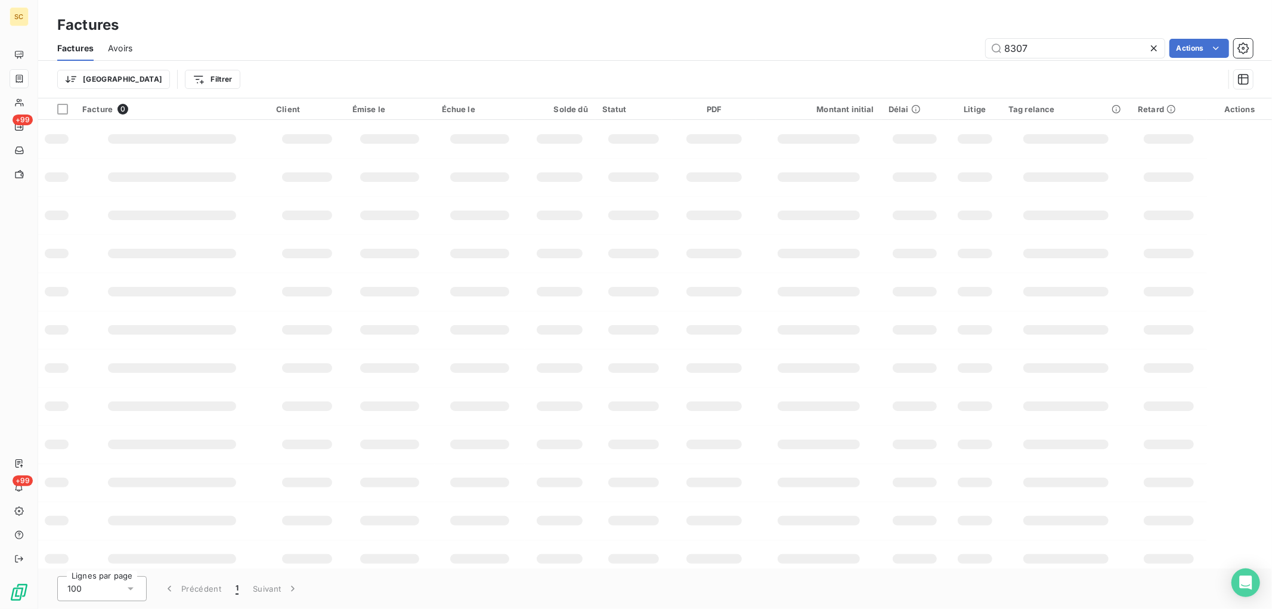
drag, startPoint x: 1086, startPoint y: 47, endPoint x: 820, endPoint y: 38, distance: 266.7
click at [820, 39] on div "8307 Actions" at bounding box center [700, 48] width 1106 height 19
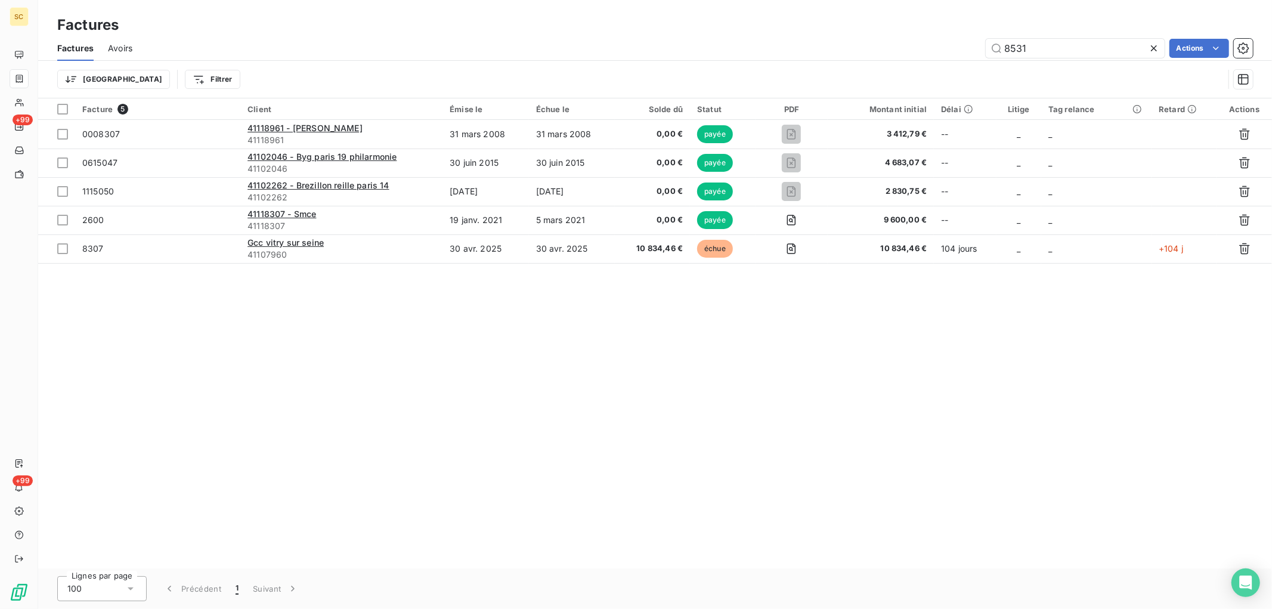
type input "8531"
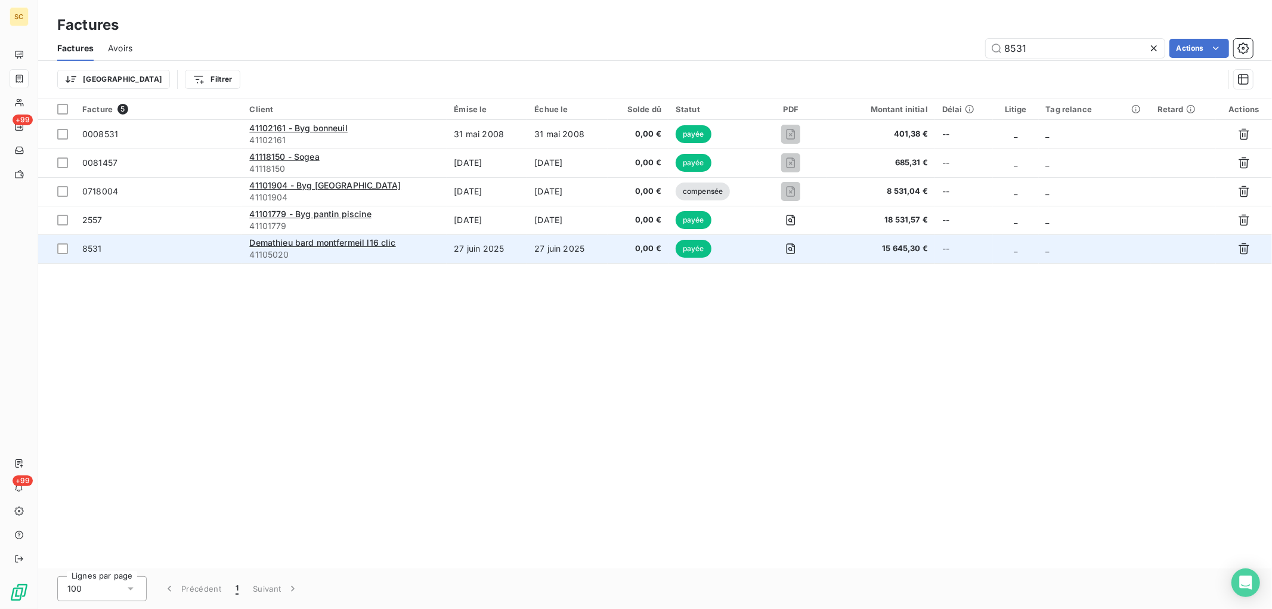
click at [441, 241] on td "Demathieu bard montfermeil l16 clic 41105020" at bounding box center [344, 248] width 205 height 29
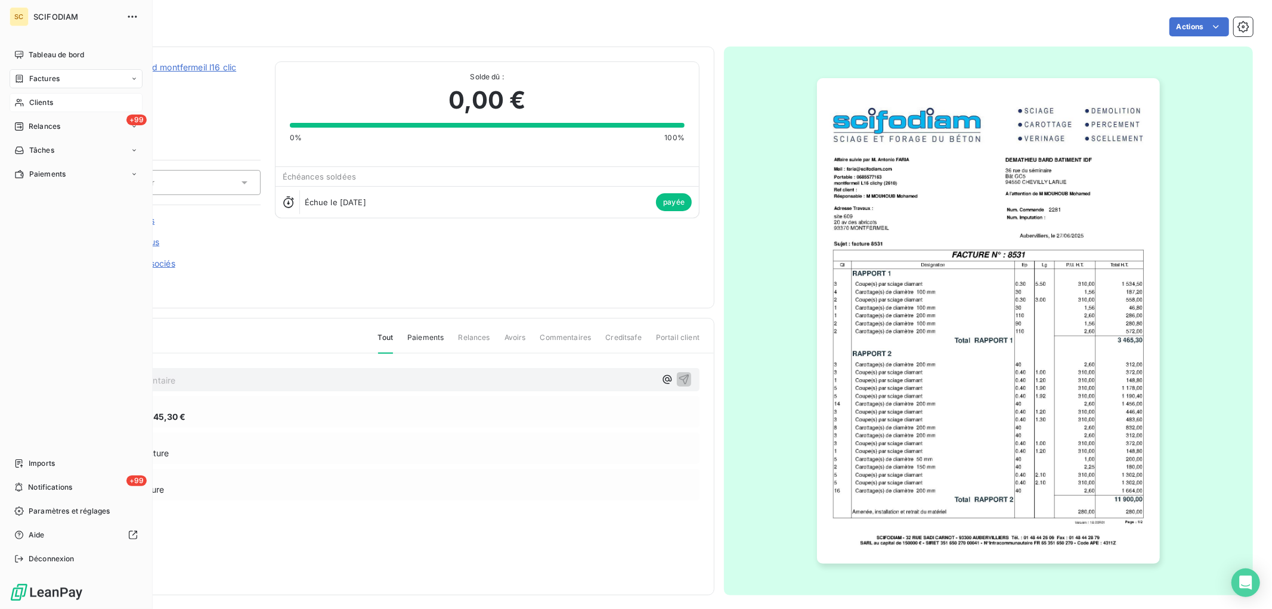
click at [27, 106] on div "Clients" at bounding box center [76, 102] width 133 height 19
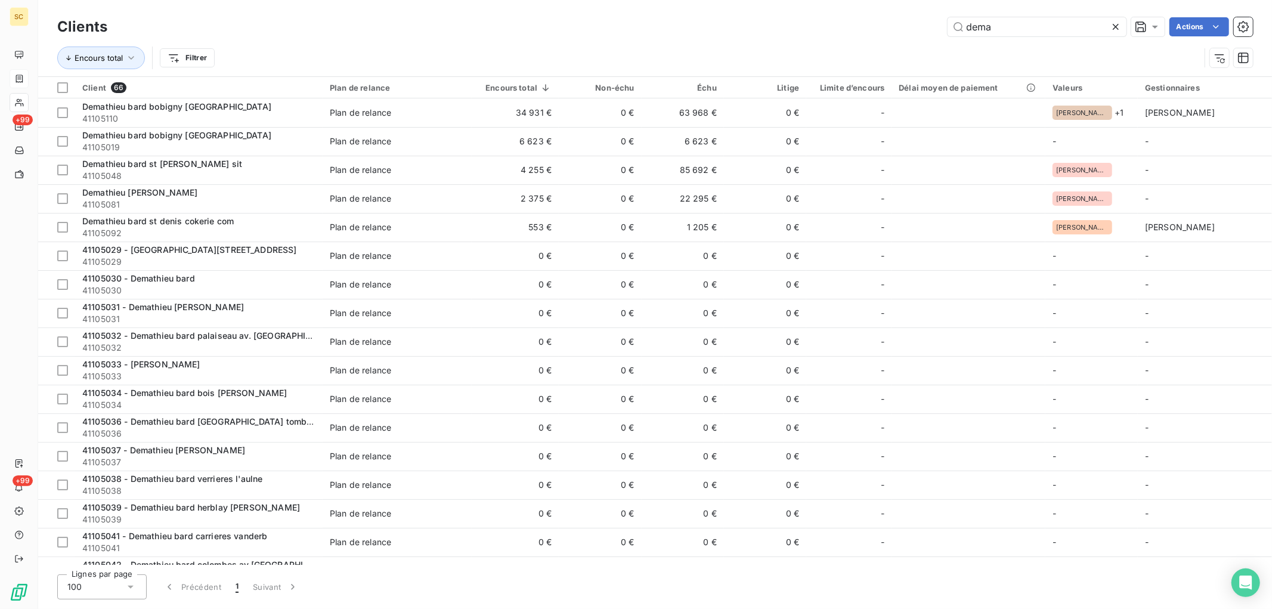
drag, startPoint x: 1040, startPoint y: 31, endPoint x: 800, endPoint y: 28, distance: 239.7
click at [800, 28] on div "dema Actions" at bounding box center [687, 26] width 1131 height 19
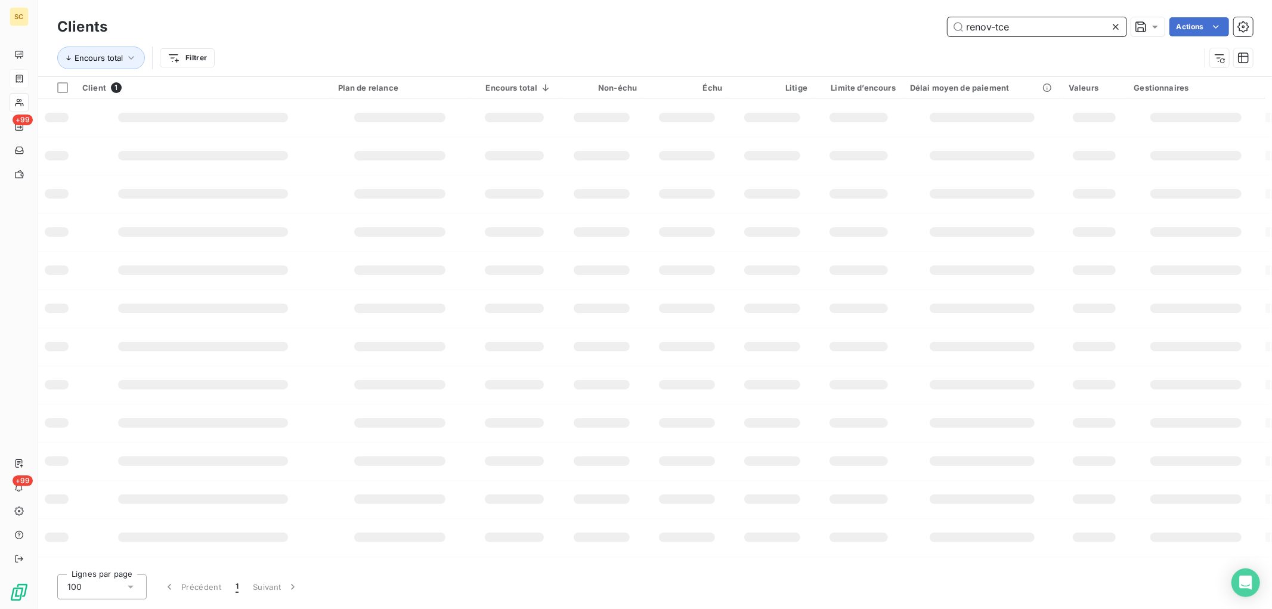
type input "renov-tce"
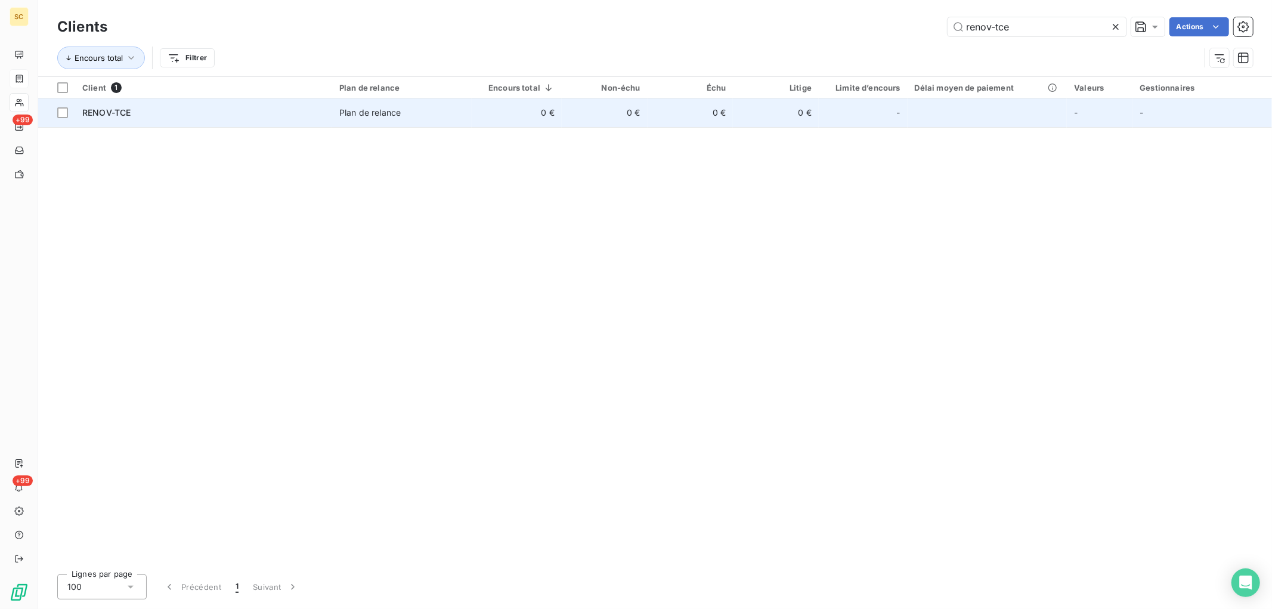
click at [571, 102] on td "0 €" at bounding box center [605, 112] width 86 height 29
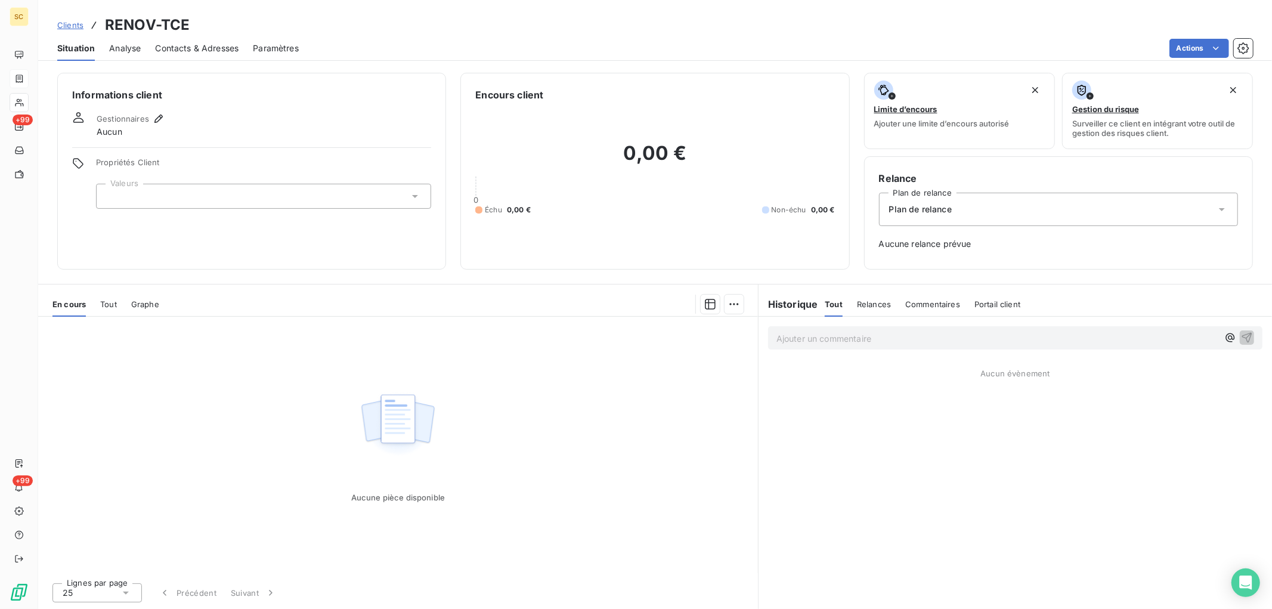
click at [114, 301] on span "Tout" at bounding box center [108, 304] width 17 height 10
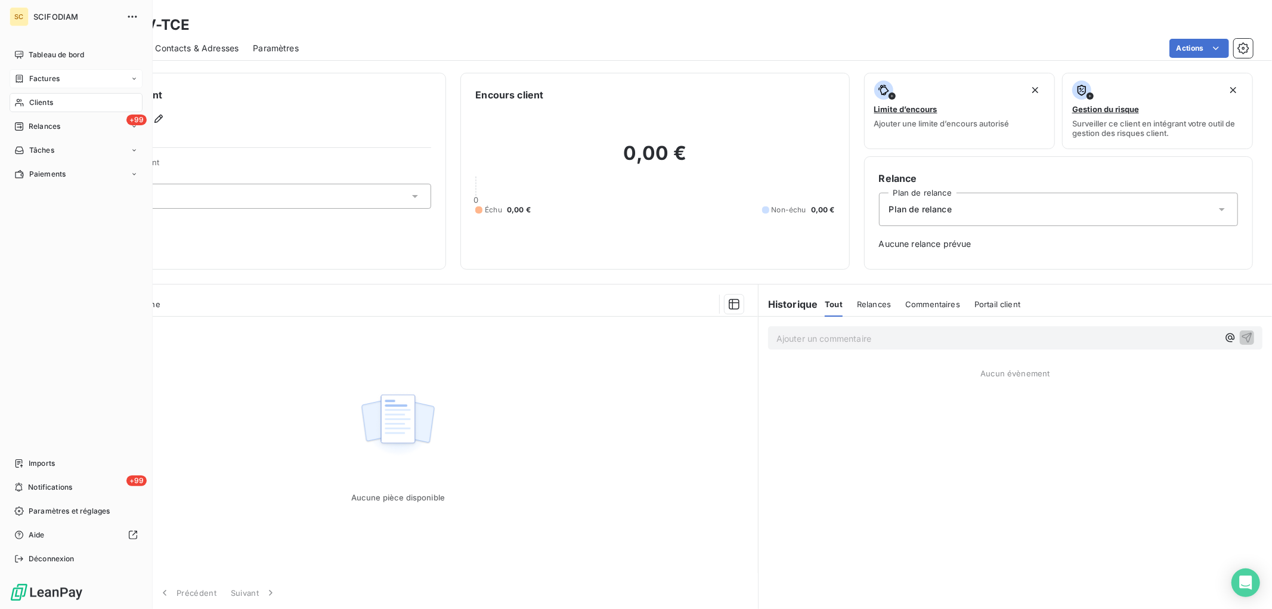
click at [25, 78] on div "Factures" at bounding box center [36, 78] width 45 height 11
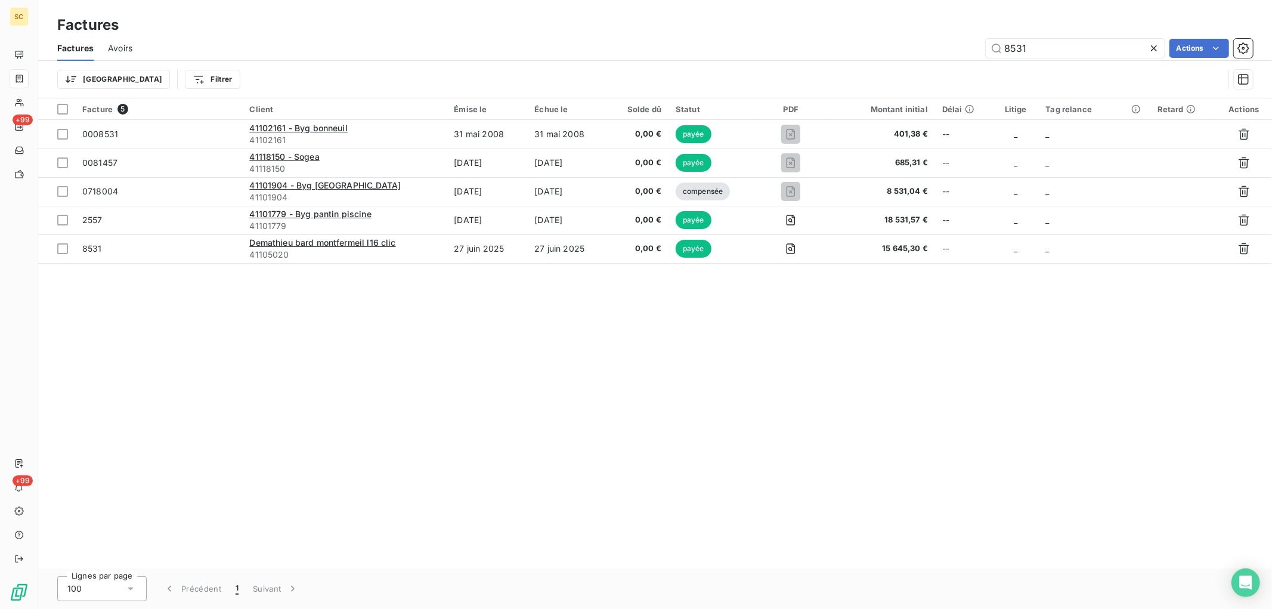
drag, startPoint x: 1039, startPoint y: 45, endPoint x: 876, endPoint y: 25, distance: 163.4
click at [876, 25] on div "Factures Factures Avoirs 8531 Actions Trier Filtrer" at bounding box center [655, 49] width 1234 height 98
type input "7401"
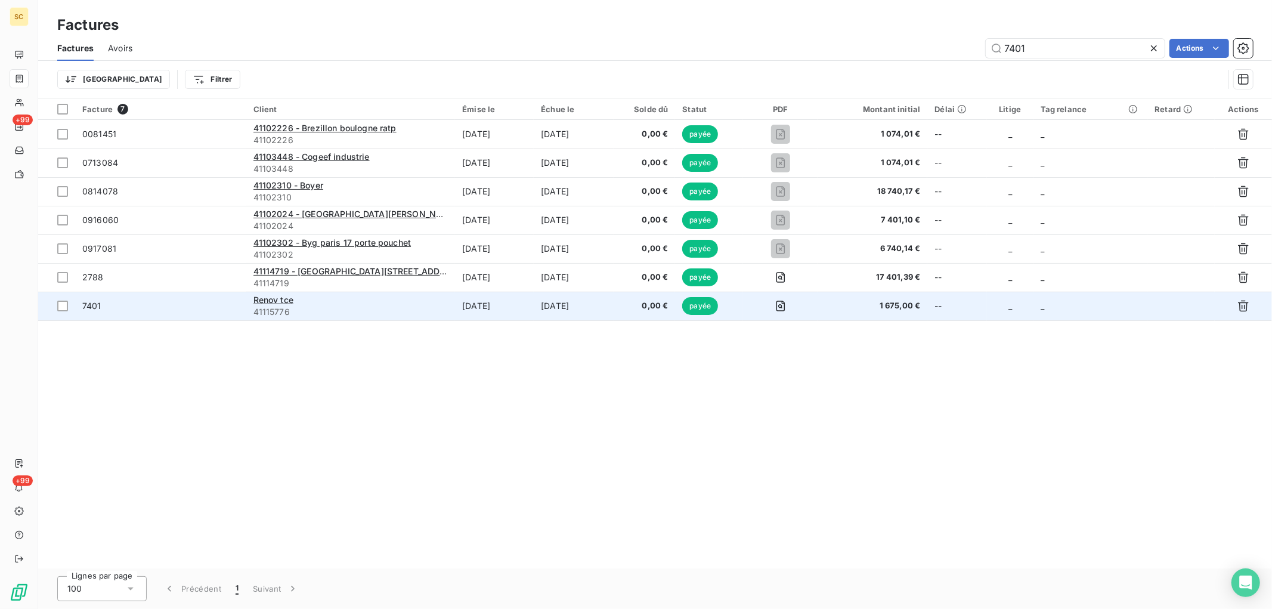
click at [534, 312] on td "[DATE]" at bounding box center [494, 306] width 79 height 29
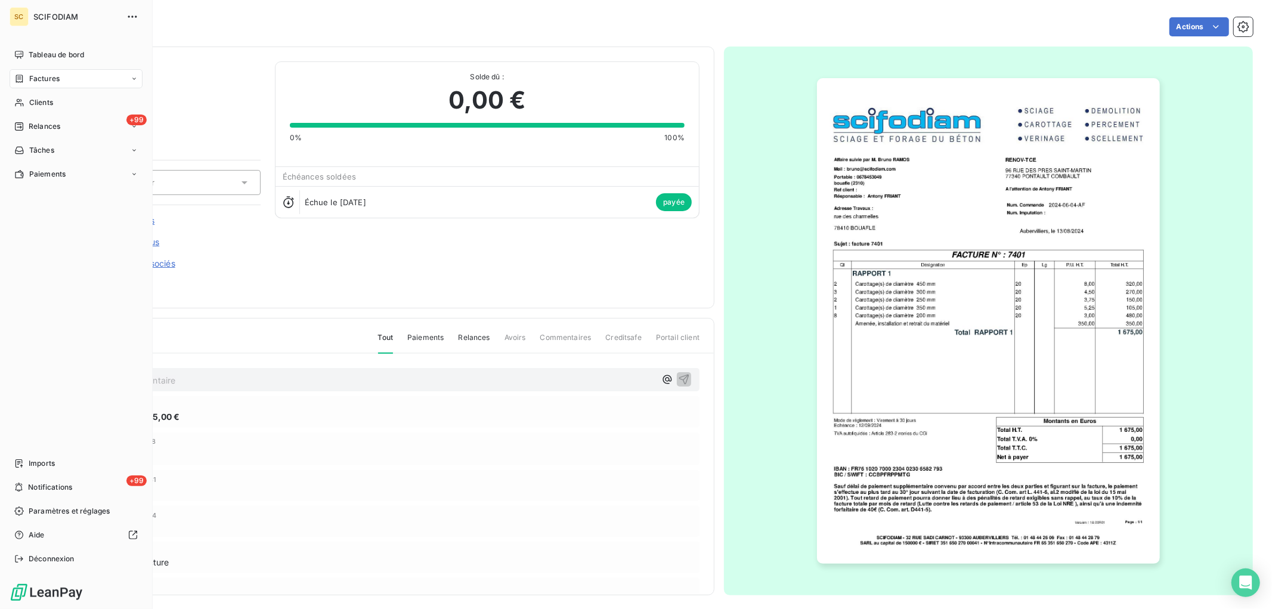
click at [35, 78] on span "Factures" at bounding box center [44, 78] width 30 height 11
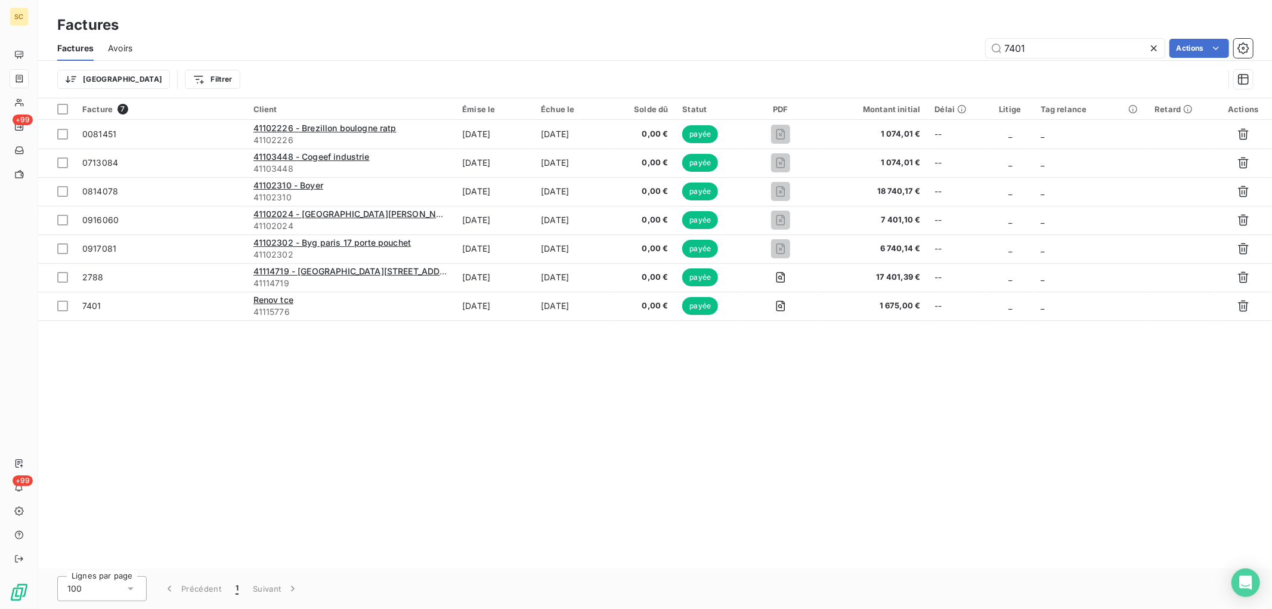
drag, startPoint x: 991, startPoint y: 49, endPoint x: 882, endPoint y: 54, distance: 108.6
click at [888, 58] on div "Factures Avoirs 7401 Actions" at bounding box center [655, 48] width 1234 height 25
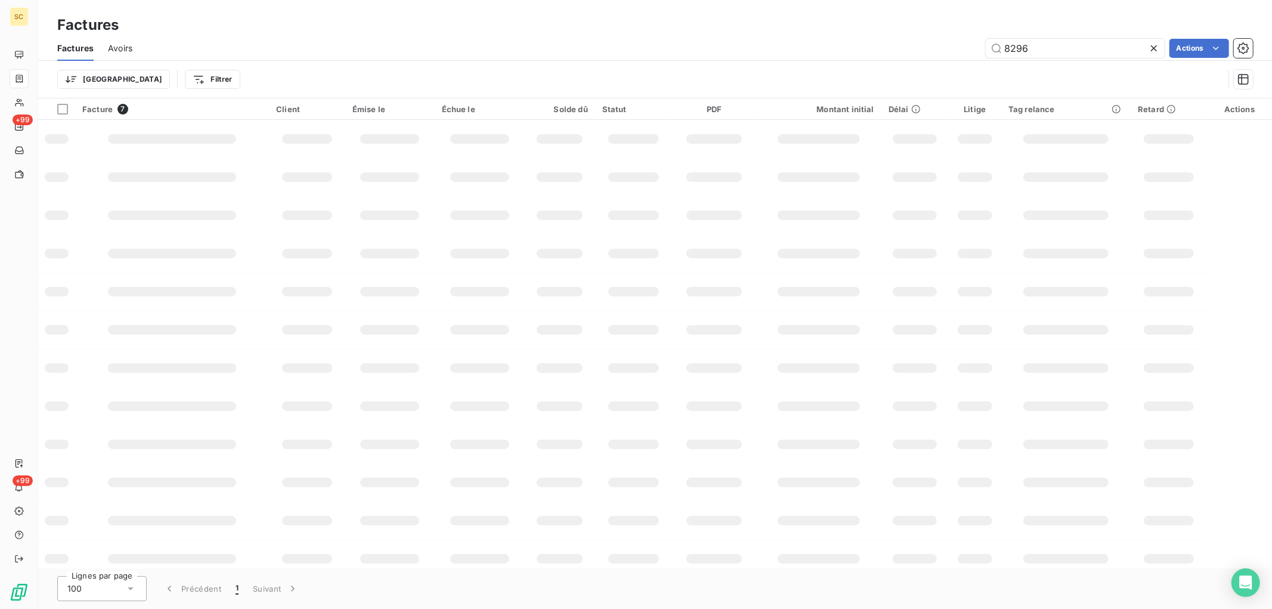
type input "8296"
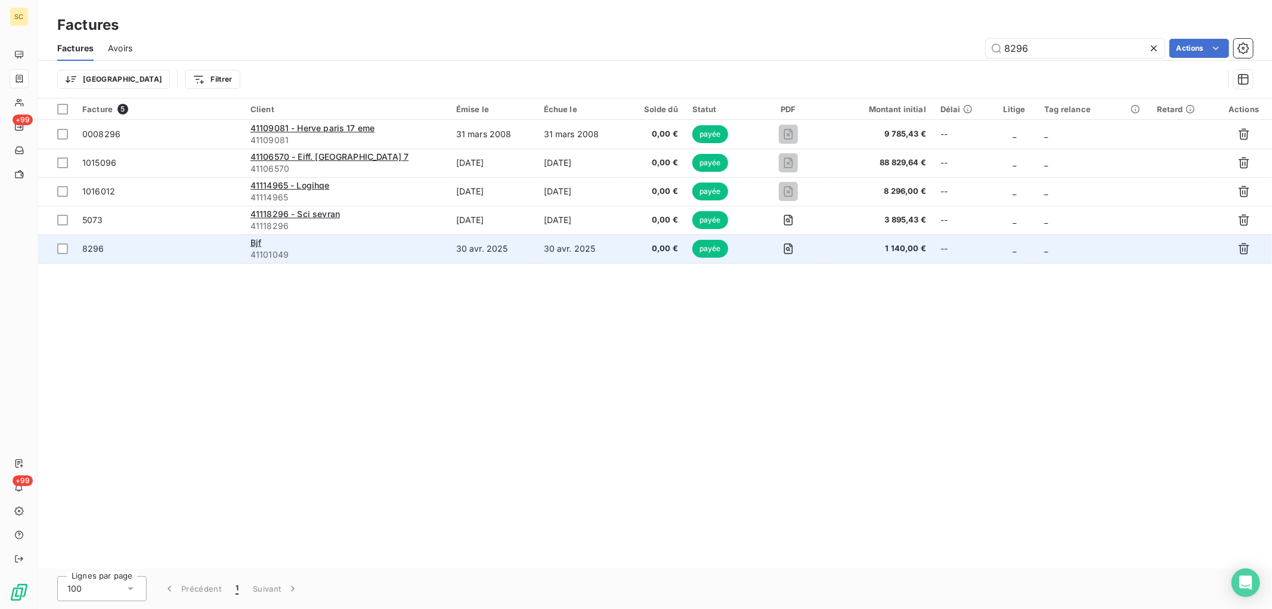
click at [599, 252] on td "30 avr. 2025" at bounding box center [581, 248] width 88 height 29
